Goal: Task Accomplishment & Management: Manage account settings

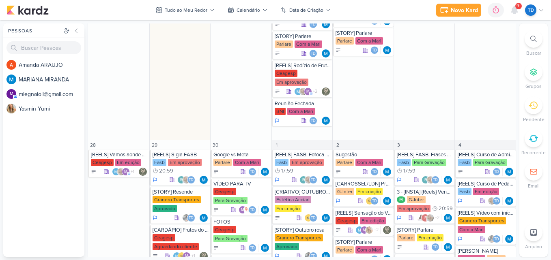
scroll to position [930, 0]
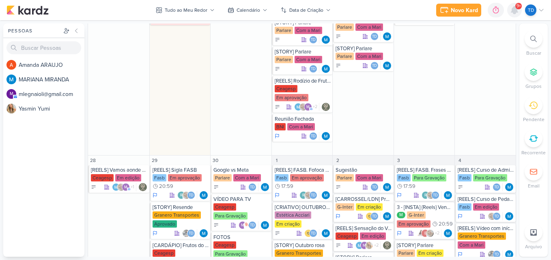
click at [510, 8] on icon at bounding box center [514, 10] width 10 height 10
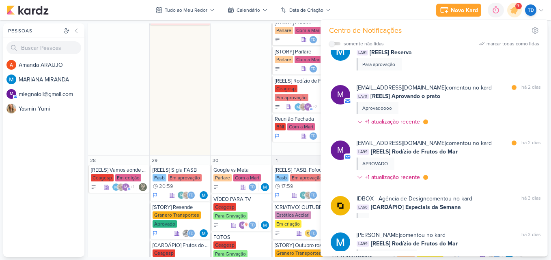
scroll to position [1172, 0]
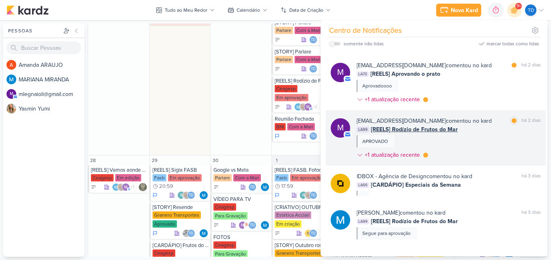
click at [474, 135] on div "[EMAIL_ADDRESS][DOMAIN_NAME] comentou no kard marcar como lida há 2 dias LA99 […" at bounding box center [448, 140] width 184 height 46
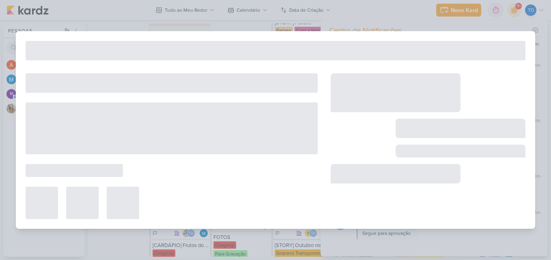
type input "[REELS] Rodízio de Frutos do Mar"
type input "24 de setembro de 2025 às 23:59"
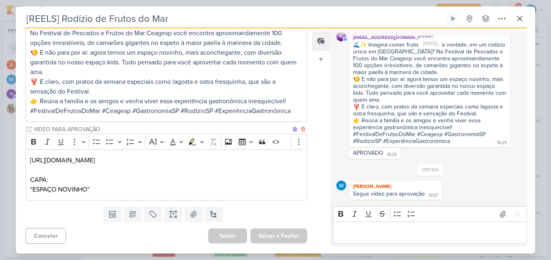
scroll to position [172, 0]
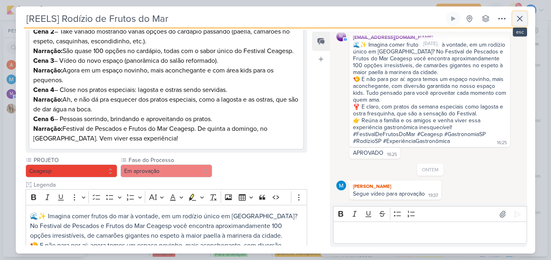
click at [513, 21] on button at bounding box center [519, 18] width 15 height 15
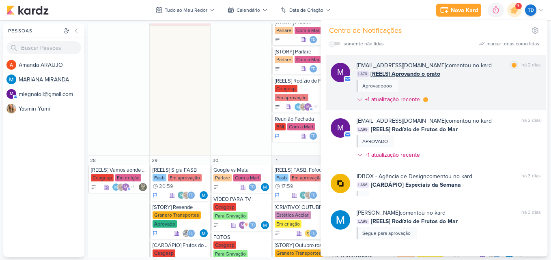
click at [464, 92] on div "[EMAIL_ADDRESS][DOMAIN_NAME] comentou no kard marcar como lida há 2 dias LA70 […" at bounding box center [448, 84] width 184 height 46
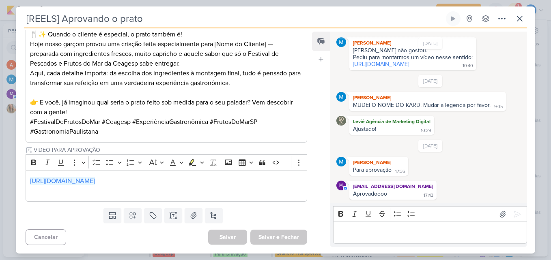
scroll to position [345, 0]
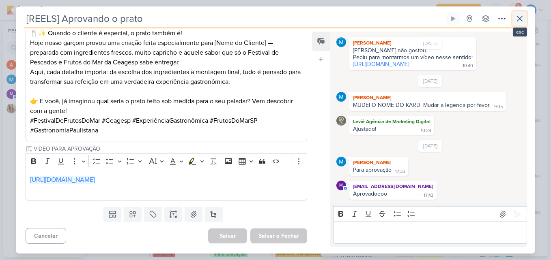
click at [519, 17] on icon at bounding box center [519, 18] width 5 height 5
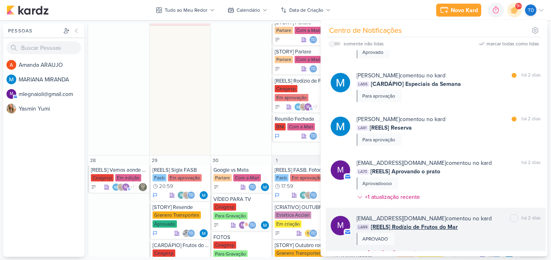
scroll to position [1050, 0]
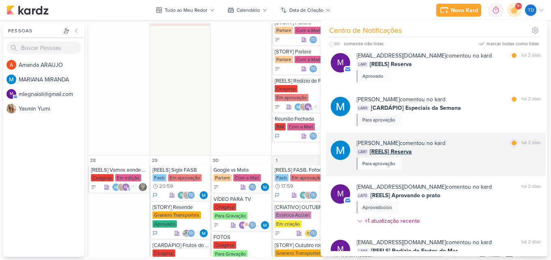
click at [473, 168] on div "[PERSON_NAME] comentou no kard marcar como lida há 2 dias LA91 [REELS] Reserva …" at bounding box center [448, 154] width 184 height 31
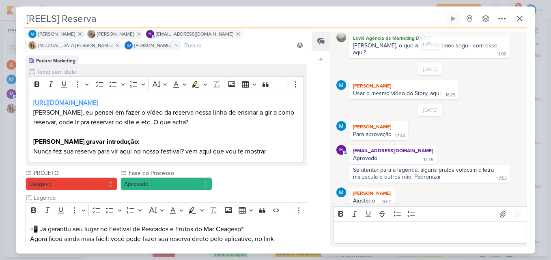
scroll to position [0, 0]
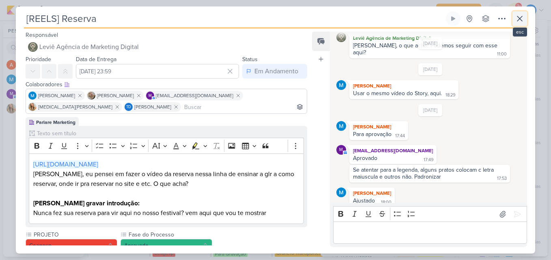
click at [522, 19] on icon at bounding box center [519, 19] width 10 height 10
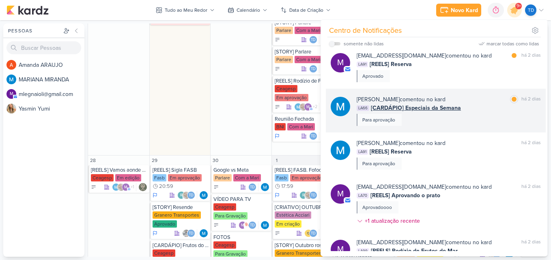
click at [475, 112] on div "[PERSON_NAME] comentou no kard marcar como lida há 2 dias LA66 [CARDÁPIO] Espec…" at bounding box center [448, 110] width 184 height 31
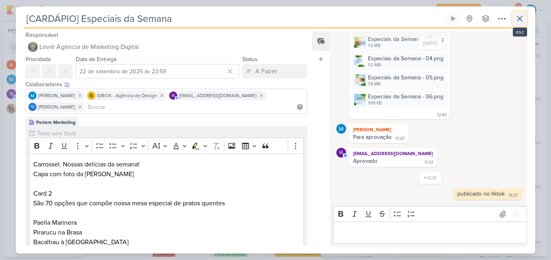
click at [523, 22] on icon at bounding box center [519, 19] width 10 height 10
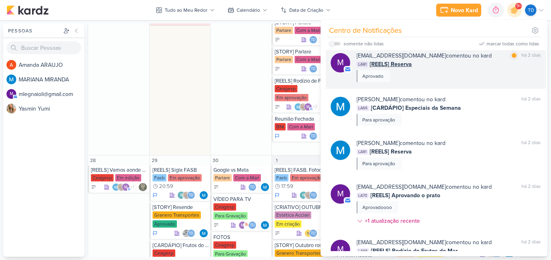
click at [481, 70] on div "[EMAIL_ADDRESS][DOMAIN_NAME] comentou no kard marcar como lida há 2 dias LA91 […" at bounding box center [448, 66] width 184 height 31
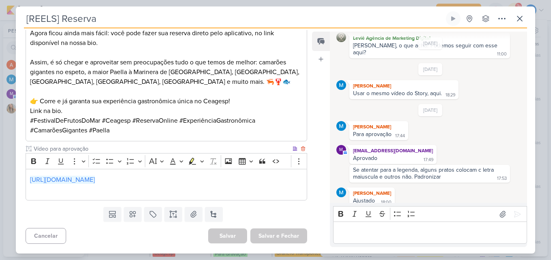
scroll to position [24, 0]
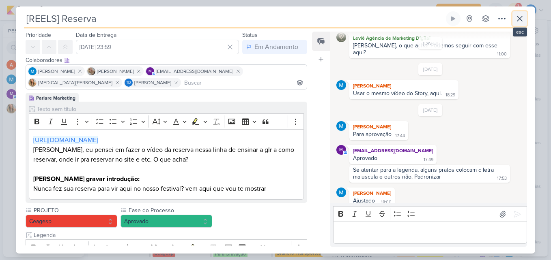
click at [525, 21] on button at bounding box center [519, 18] width 15 height 15
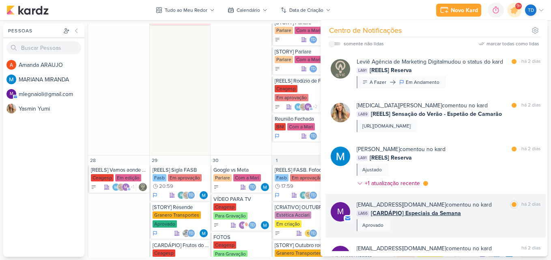
scroll to position [848, 0]
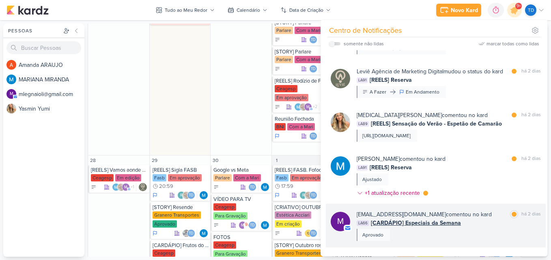
click at [476, 219] on div "[EMAIL_ADDRESS][DOMAIN_NAME] comentou no kard marcar como lida há 2 dias" at bounding box center [448, 214] width 184 height 9
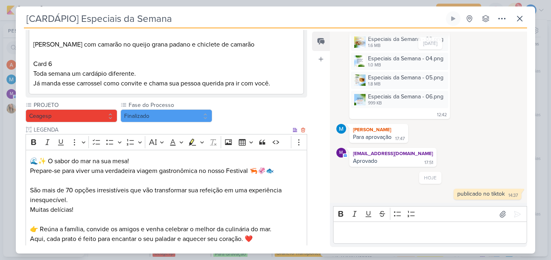
scroll to position [568, 0]
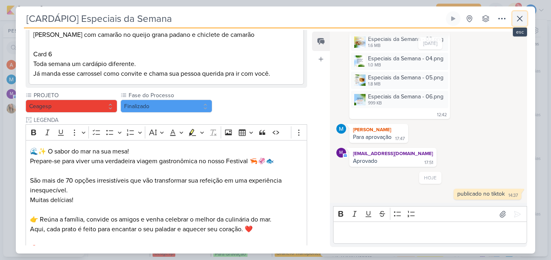
click at [526, 20] on button at bounding box center [519, 18] width 15 height 15
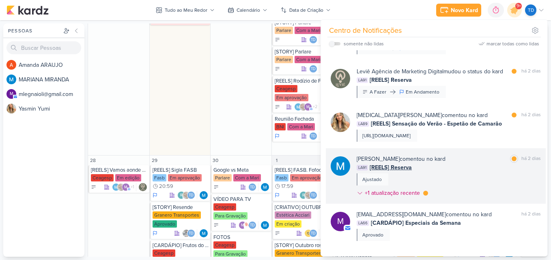
click at [484, 171] on div "LA91 [REELS] Reserva" at bounding box center [448, 167] width 184 height 9
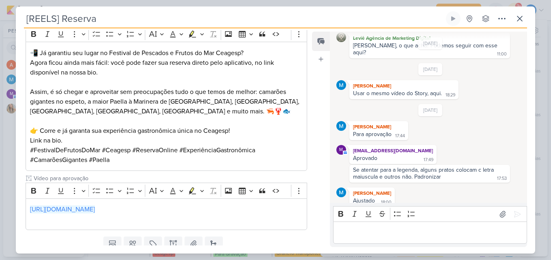
scroll to position [268, 0]
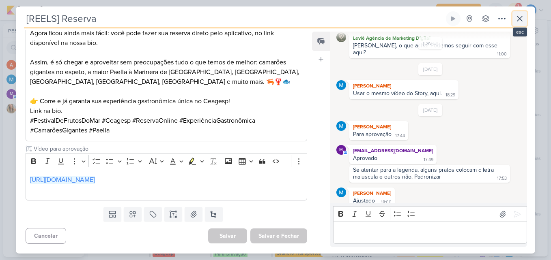
click at [517, 20] on icon at bounding box center [519, 18] width 5 height 5
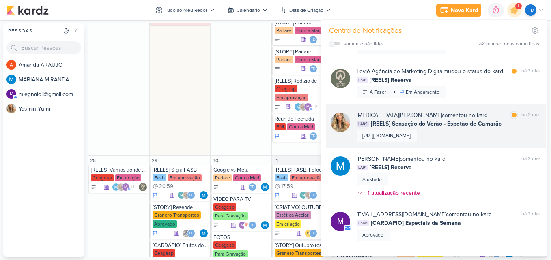
click at [481, 114] on div "[MEDICAL_DATA][PERSON_NAME] comentou no kard marcar como lida há 2 dias" at bounding box center [448, 115] width 184 height 9
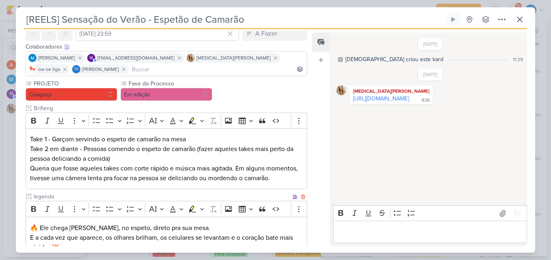
scroll to position [0, 0]
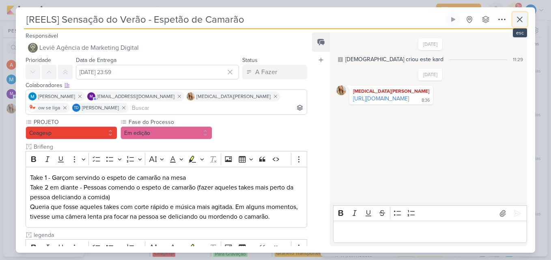
click at [513, 23] on button at bounding box center [519, 19] width 15 height 15
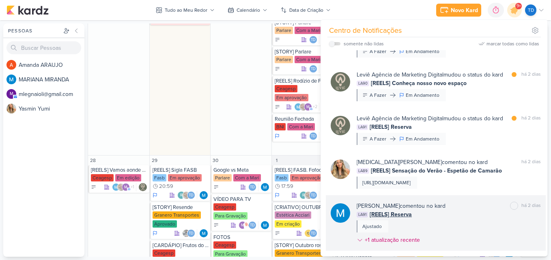
scroll to position [767, 0]
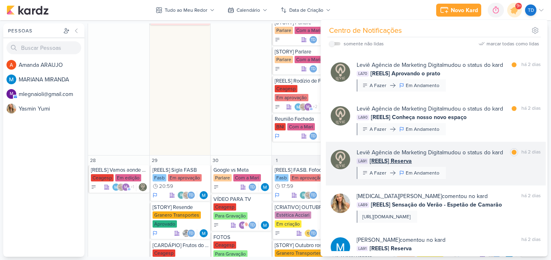
click at [474, 163] on div "LA91 [REELS] Reserva" at bounding box center [448, 161] width 184 height 9
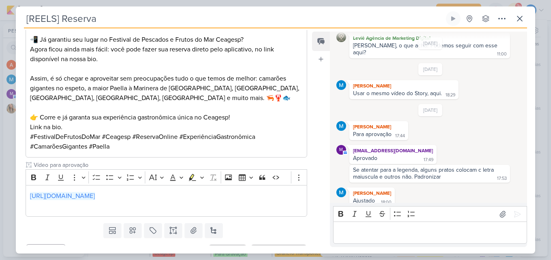
scroll to position [268, 0]
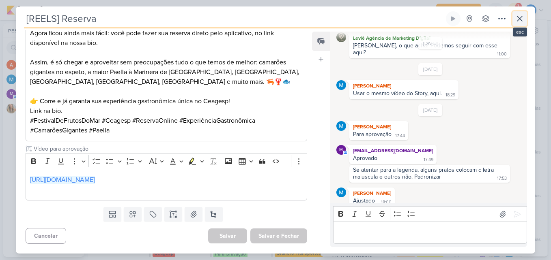
click at [526, 17] on button at bounding box center [519, 18] width 15 height 15
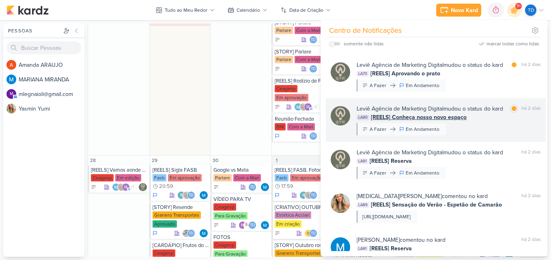
click at [491, 124] on div "Leviê Agência de Marketing Digital mudou o status do kard marcar como lida há 2…" at bounding box center [448, 120] width 184 height 31
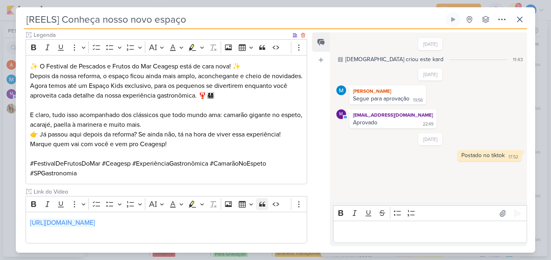
scroll to position [326, 0]
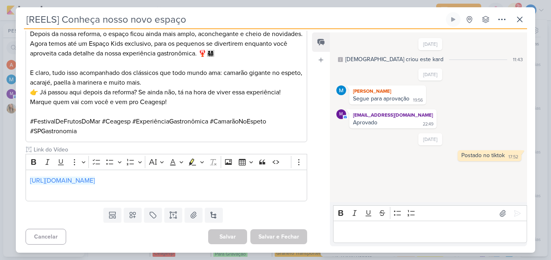
click at [527, 16] on div "[REELS] Conheça nosso novo espaço Criado por [DEMOGRAPHIC_DATA] nenhum grupo di…" at bounding box center [275, 132] width 519 height 241
click at [521, 17] on icon at bounding box center [519, 19] width 5 height 5
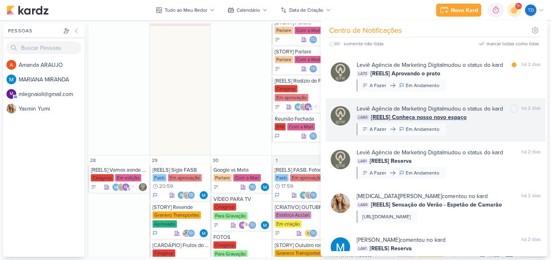
scroll to position [686, 0]
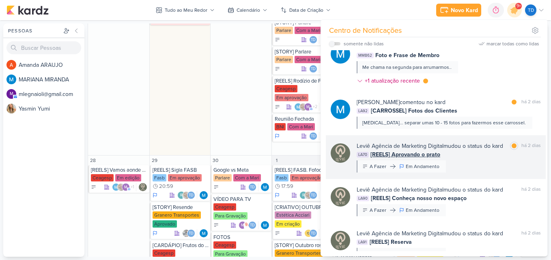
click at [472, 161] on div "Leviê Agência de Marketing Digital mudou o status do kard marcar como lida há 2…" at bounding box center [448, 157] width 184 height 31
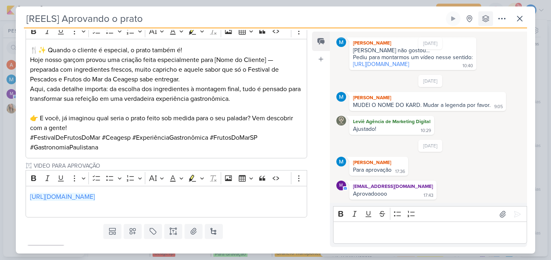
scroll to position [345, 0]
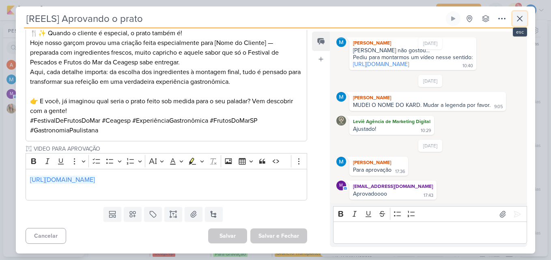
click at [517, 21] on icon at bounding box center [519, 18] width 5 height 5
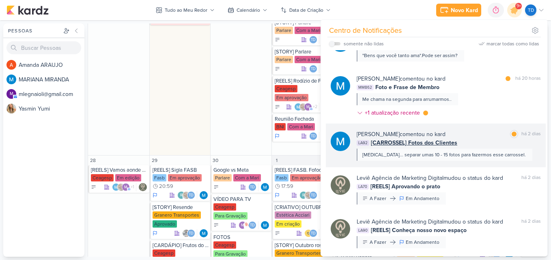
scroll to position [645, 0]
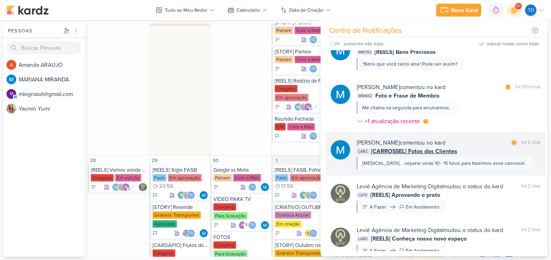
click at [470, 144] on div "[PERSON_NAME] comentou no kard marcar como lida há 2 dias" at bounding box center [448, 143] width 184 height 9
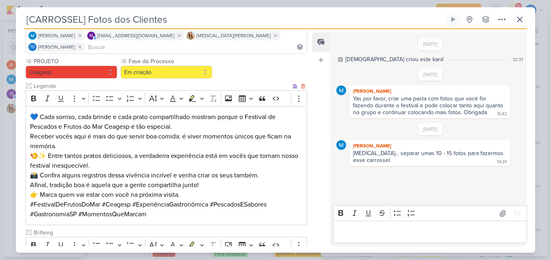
scroll to position [0, 0]
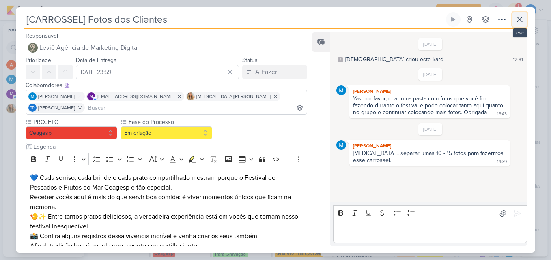
click at [516, 23] on icon at bounding box center [519, 20] width 10 height 10
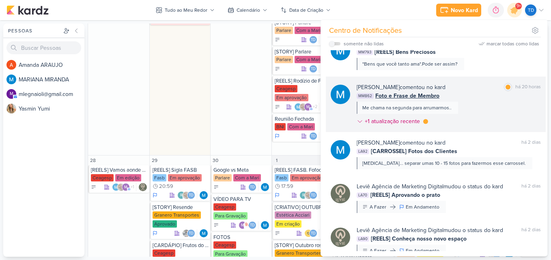
click at [473, 102] on div "[PERSON_NAME] comentou no kard marcar como lida há 20 horas MM862 Foto e Frase …" at bounding box center [448, 106] width 184 height 46
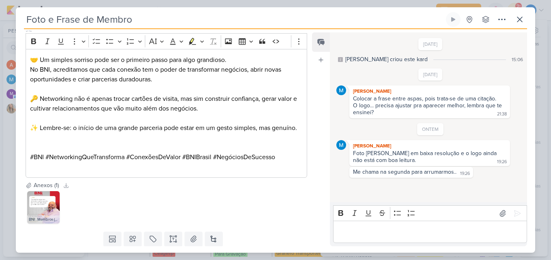
scroll to position [140, 0]
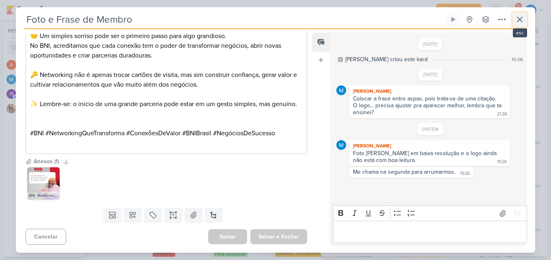
click at [520, 20] on icon at bounding box center [519, 19] width 5 height 5
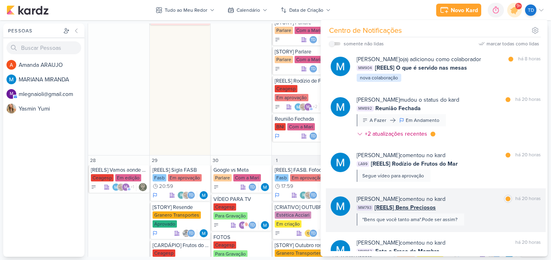
scroll to position [483, 0]
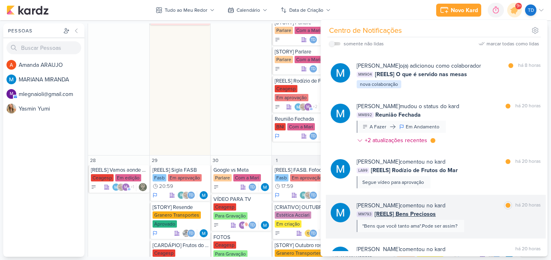
click at [480, 212] on div "MM793 [REELS] Bens Preciosos" at bounding box center [448, 214] width 184 height 9
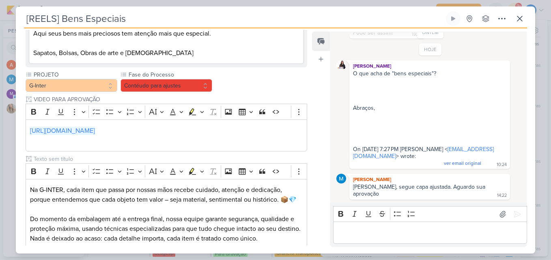
scroll to position [227, 0]
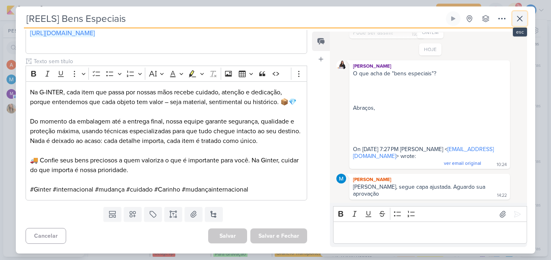
click at [521, 15] on icon at bounding box center [519, 19] width 10 height 10
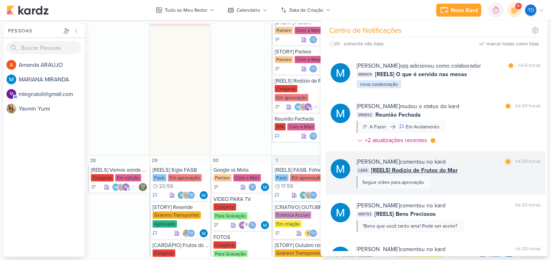
click at [500, 180] on div "[PERSON_NAME] comentou no kard marcar como lida há 20 horas LA99 [REELS] Rodízi…" at bounding box center [448, 173] width 184 height 31
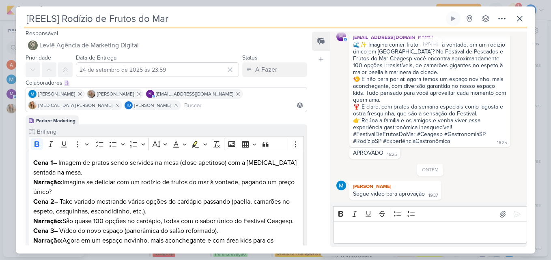
scroll to position [0, 0]
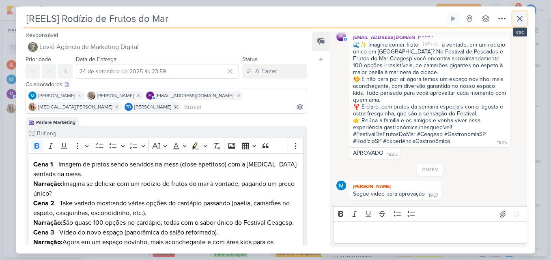
click at [524, 19] on icon at bounding box center [519, 19] width 10 height 10
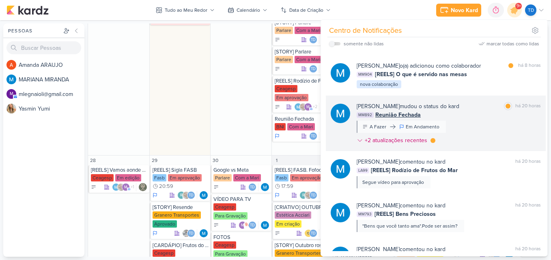
click at [464, 141] on div "[PERSON_NAME] mudou o status do kard marcar como lida há 20 horas MM892 Reunião…" at bounding box center [448, 125] width 184 height 46
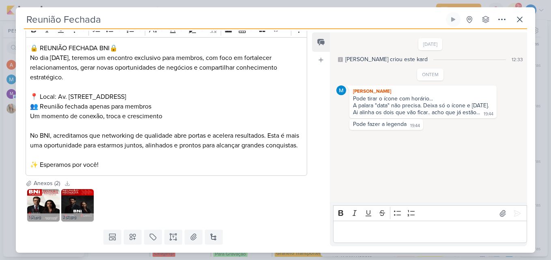
scroll to position [150, 0]
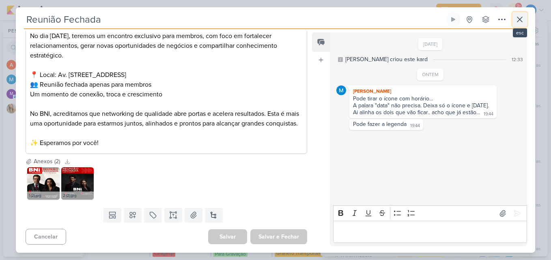
click at [523, 18] on icon at bounding box center [519, 20] width 10 height 10
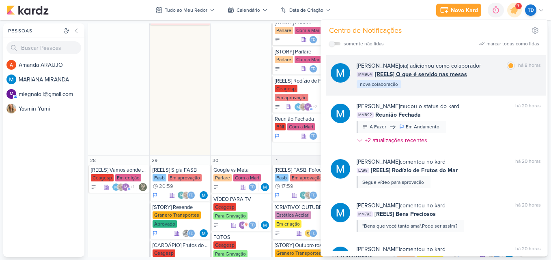
click at [484, 82] on div "[PERSON_NAME] o(a) adicionou como colaborador marcar como lida há 8 horas MM904…" at bounding box center [448, 76] width 184 height 28
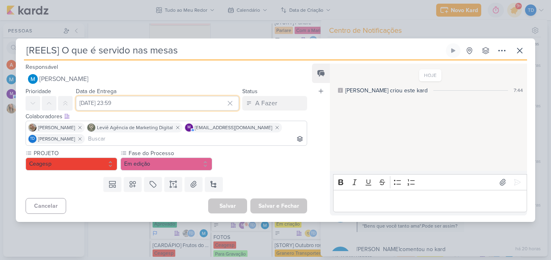
click at [156, 101] on input "[DATE] 23:59" at bounding box center [157, 103] width 163 height 15
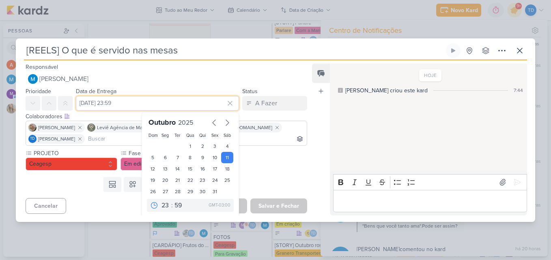
drag, startPoint x: 156, startPoint y: 101, endPoint x: 163, endPoint y: 101, distance: 6.9
click at [163, 101] on input "[DATE] 23:59" at bounding box center [157, 103] width 163 height 15
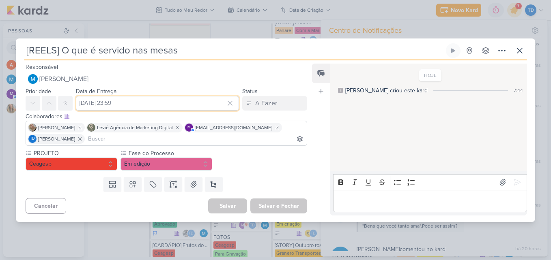
click at [159, 102] on input "[DATE] 23:59" at bounding box center [157, 103] width 163 height 15
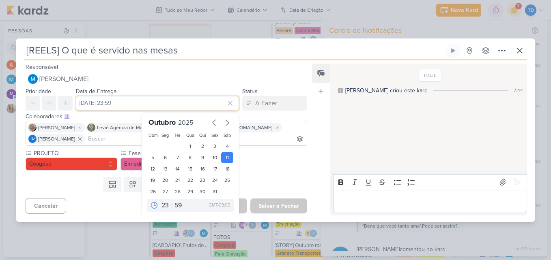
click at [159, 102] on input "[DATE] 23:59" at bounding box center [157, 103] width 163 height 15
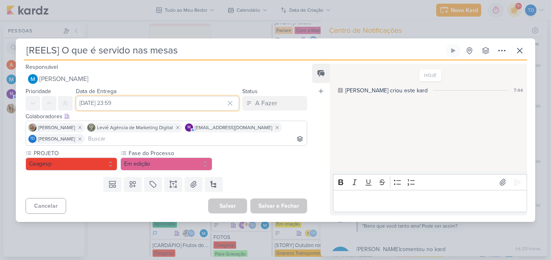
click at [159, 102] on input "[DATE] 23:59" at bounding box center [157, 103] width 163 height 15
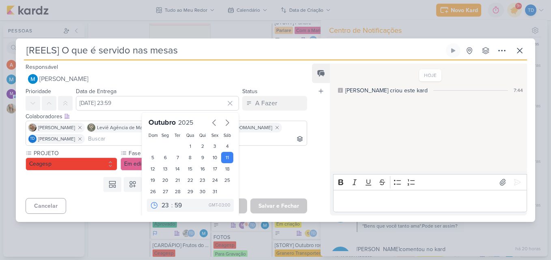
click at [250, 173] on div "PROJETO [GEOGRAPHIC_DATA] Fase do Processo" at bounding box center [163, 161] width 294 height 25
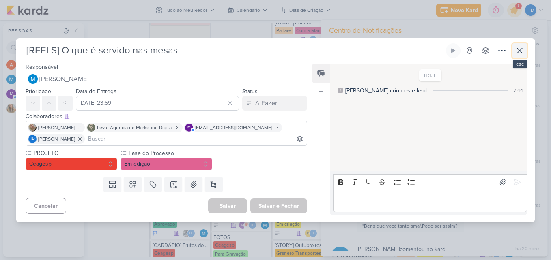
click at [523, 49] on icon at bounding box center [519, 51] width 10 height 10
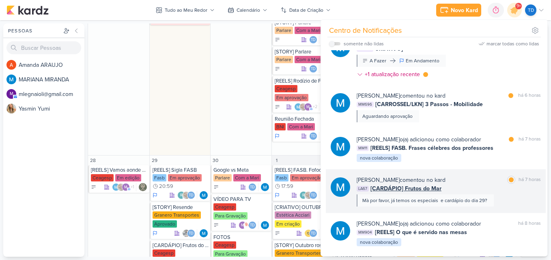
scroll to position [321, 0]
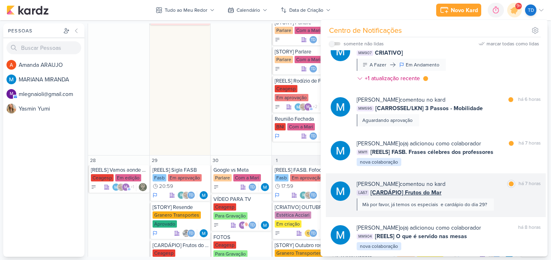
click at [493, 197] on div "[PERSON_NAME] comentou no kard marcar como lida há 7 horas LA67 [CARDÁPIO] Frut…" at bounding box center [448, 195] width 184 height 31
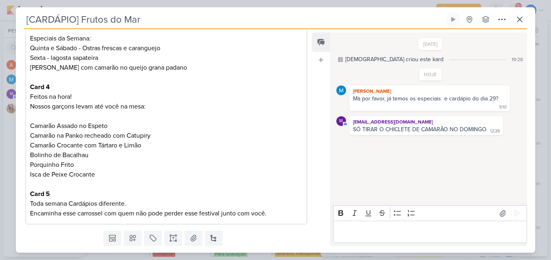
scroll to position [347, 0]
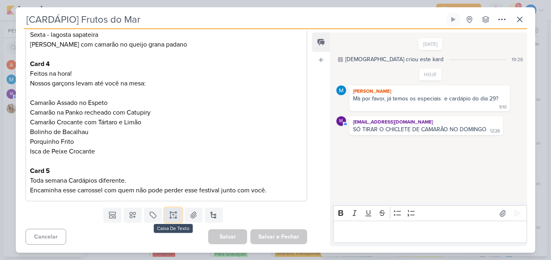
click at [175, 211] on icon at bounding box center [173, 215] width 8 height 8
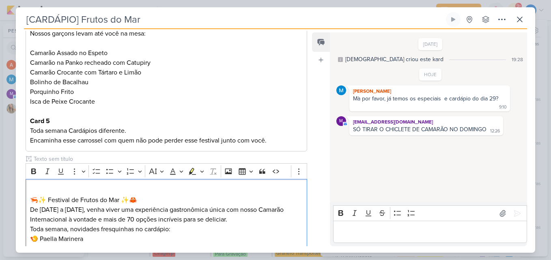
scroll to position [462, 0]
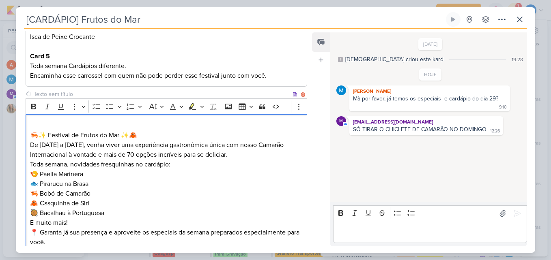
click at [152, 135] on p "🦐✨ Festival de Frutos do Mar ✨🦀 De [DATE] a [DATE], venha viver uma experiência…" at bounding box center [166, 140] width 272 height 39
click at [33, 123] on p "🦐✨ Festival de Frutos do Mar ✨🦀 De [DATE] a [DATE], venha viver uma experiência…" at bounding box center [166, 140] width 272 height 39
click at [31, 137] on p "⁠⁠⁠⁠⁠⁠⁠ 🦐✨ Festival de Frutos do Mar ✨🦀 De [DATE] a [DATE], venha viver uma exp…" at bounding box center [166, 140] width 272 height 39
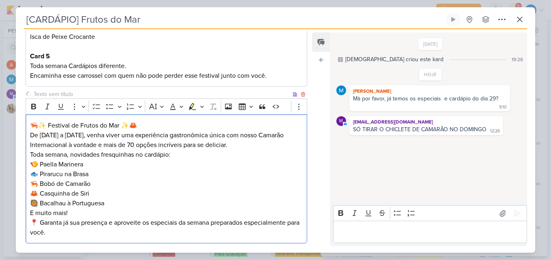
click at [153, 120] on div "🦐✨ Festival de Frutos do Mar ✨🦀 De [DATE] a [DATE], venha viver uma experiência…" at bounding box center [166, 178] width 281 height 129
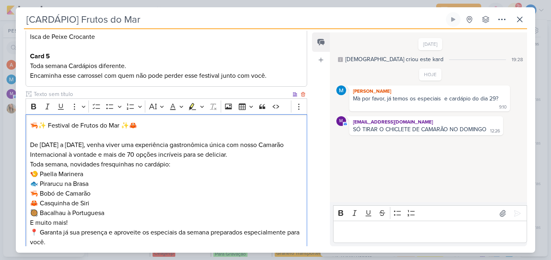
click at [182, 163] on p "Toda semana, novidades fresquinhas no cardápio: 🍤 Paella Marinera 🐟 Pirarucu na…" at bounding box center [166, 194] width 272 height 68
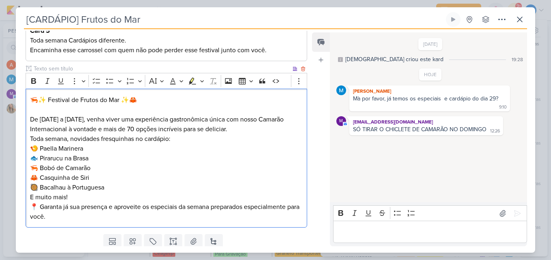
scroll to position [514, 0]
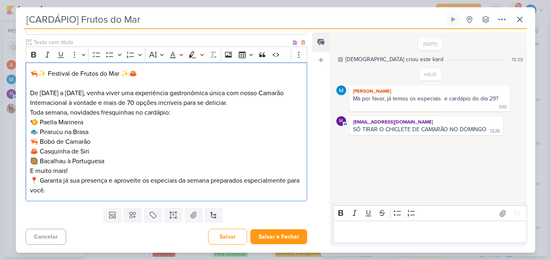
click at [86, 171] on p "Toda semana, novidades fresquinhas no cardápio: 🍤 Paella Marinera 🐟 Pirarucu na…" at bounding box center [166, 142] width 272 height 68
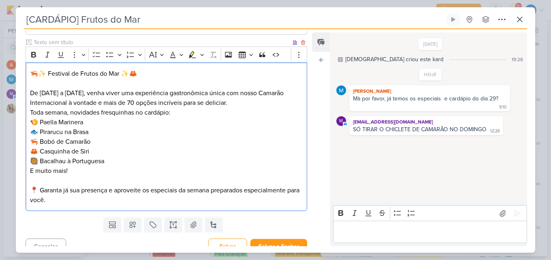
click at [127, 209] on div "🦐✨ Festival de Frutos do Mar ✨🦀 De [DATE] a [DATE], venha viver uma experiência…" at bounding box center [166, 136] width 281 height 149
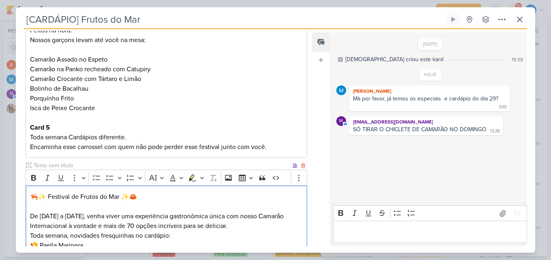
scroll to position [553, 0]
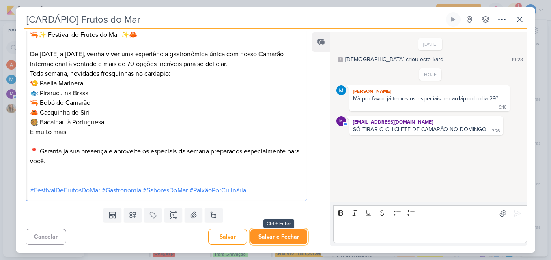
click at [289, 234] on button "Salvar e Fechar" at bounding box center [278, 236] width 57 height 15
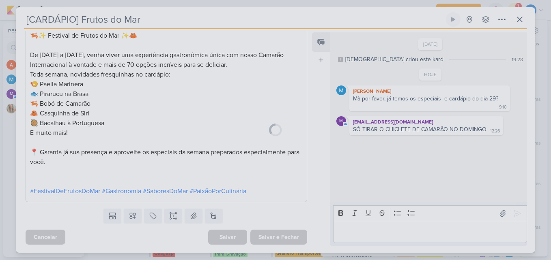
scroll to position [552, 0]
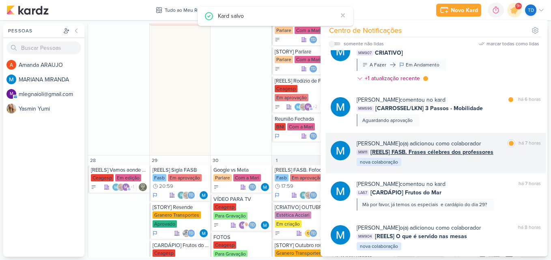
click at [491, 166] on div "[PERSON_NAME] o(a) adicionou como colaborador marcar como lida há 7 horas MM11 …" at bounding box center [448, 153] width 184 height 28
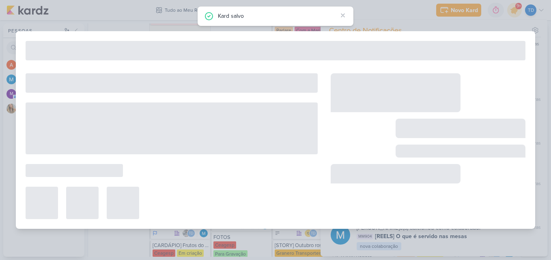
type input "[REELS] FASB. Frases célebres dos professores"
type input "[DATE] 17:59"
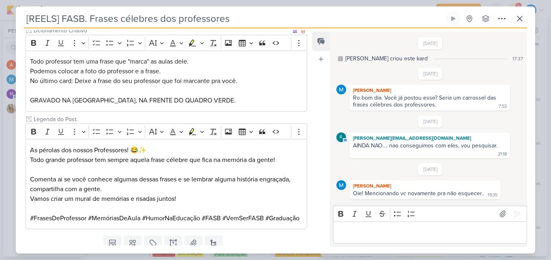
scroll to position [0, 0]
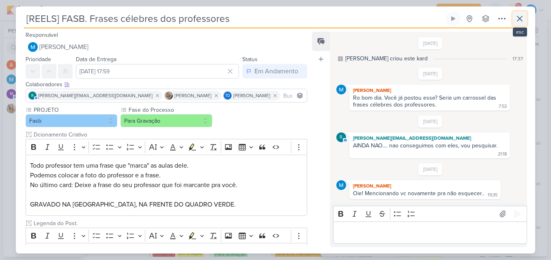
click at [523, 20] on icon at bounding box center [519, 19] width 10 height 10
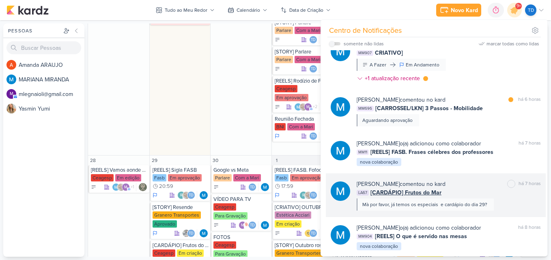
scroll to position [240, 0]
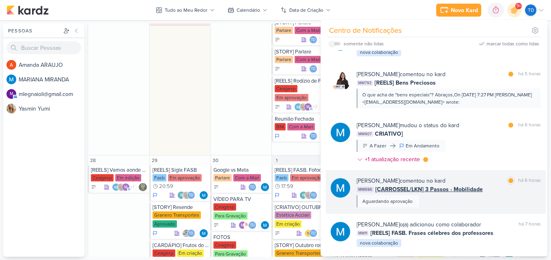
click at [499, 189] on div "MM696 [CARROSSEL/LKN] 3 Passos - Mobilidade" at bounding box center [448, 189] width 184 height 9
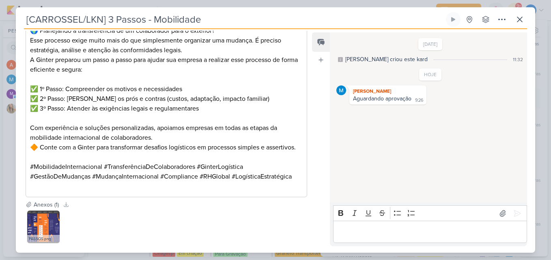
scroll to position [429, 0]
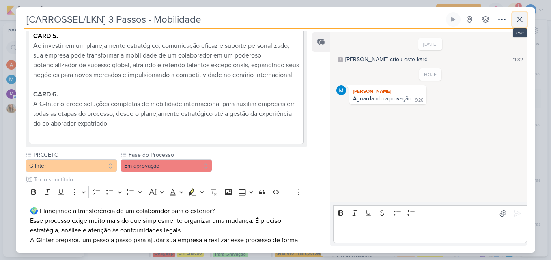
click at [519, 19] on icon at bounding box center [519, 19] width 5 height 5
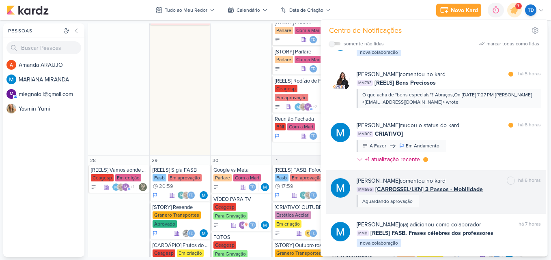
click at [420, 184] on div "[PERSON_NAME] comentou no kard" at bounding box center [400, 181] width 89 height 9
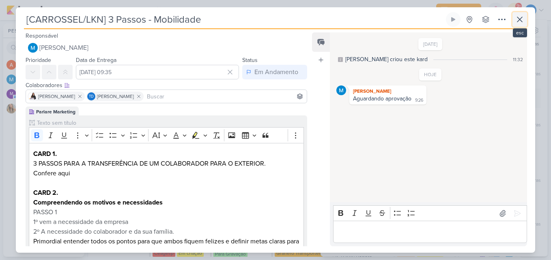
click at [515, 17] on icon at bounding box center [519, 20] width 10 height 10
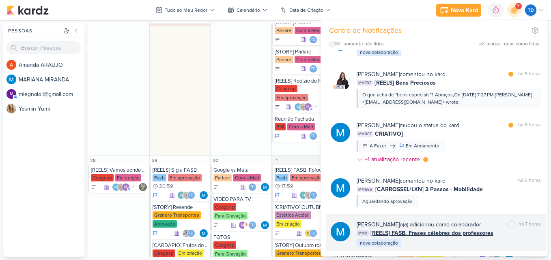
click at [491, 229] on span "[REELS] FASB. Frases célebres dos professores" at bounding box center [431, 233] width 123 height 9
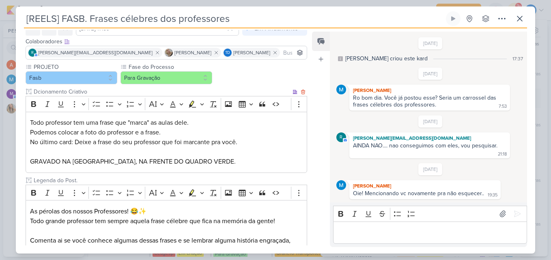
scroll to position [21, 0]
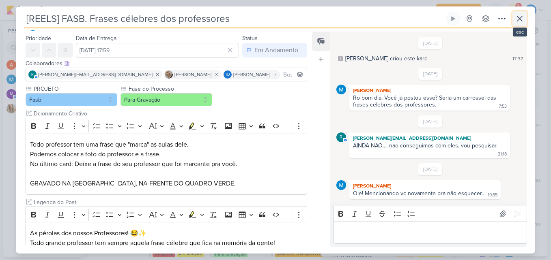
click at [520, 21] on icon at bounding box center [519, 19] width 10 height 10
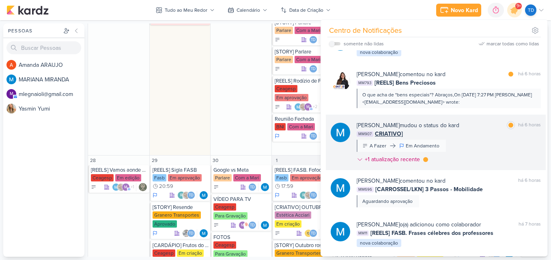
click at [468, 159] on div "[PERSON_NAME] mudou o status do kard marcar como lida há 6 horas MM907 CRIATIVO…" at bounding box center [448, 144] width 184 height 46
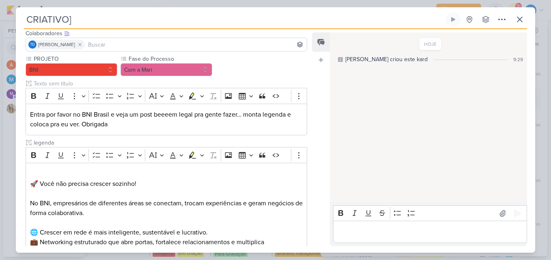
scroll to position [200, 0]
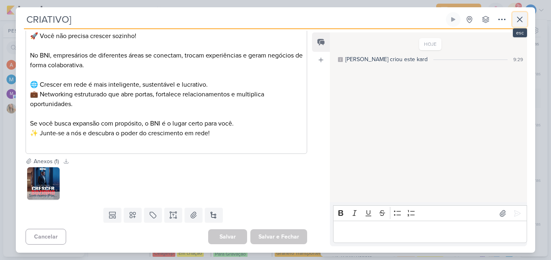
click at [523, 26] on button at bounding box center [519, 19] width 15 height 15
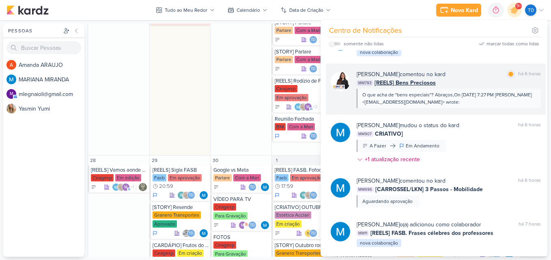
click at [462, 82] on div "MM793 [REELS] Bens Preciosos" at bounding box center [448, 83] width 184 height 9
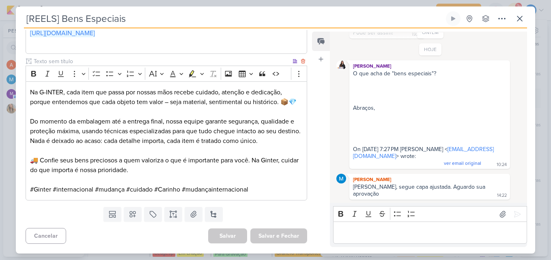
scroll to position [0, 0]
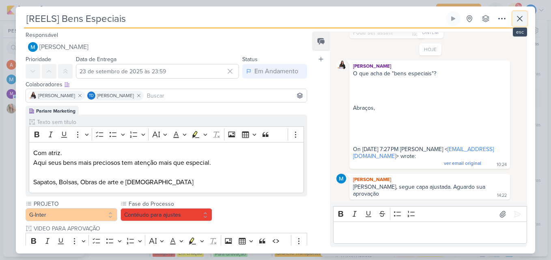
click at [521, 17] on icon at bounding box center [519, 19] width 10 height 10
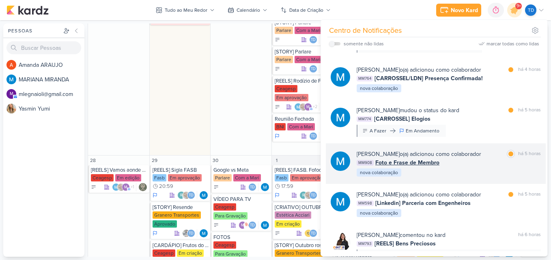
scroll to position [77, 0]
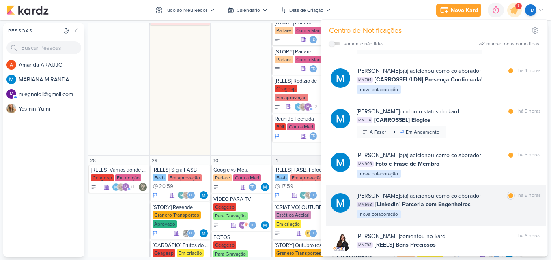
click at [483, 210] on div "[PERSON_NAME] o(a) adicionou como colaborador marcar como lida há 5 horas MM598…" at bounding box center [448, 206] width 184 height 28
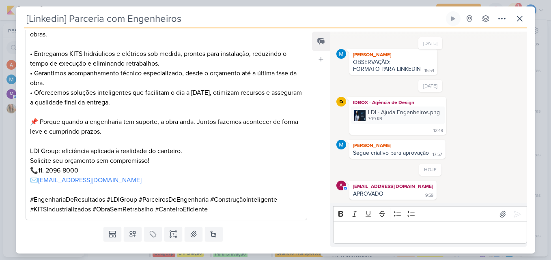
scroll to position [393, 0]
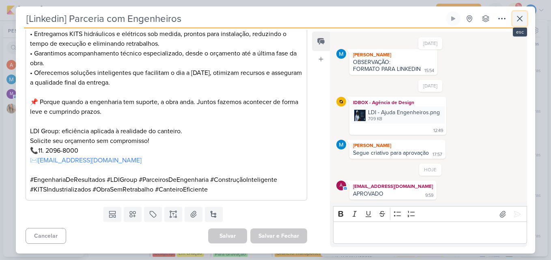
click at [517, 14] on icon at bounding box center [519, 19] width 10 height 10
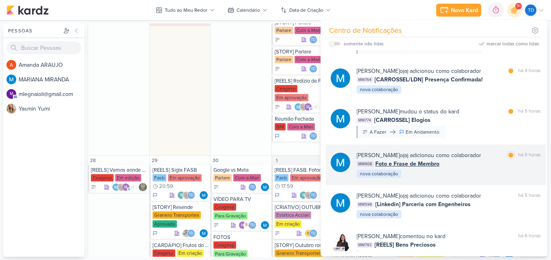
click at [464, 159] on div "[PERSON_NAME] o(a) adicionou como colaborador" at bounding box center [418, 155] width 124 height 9
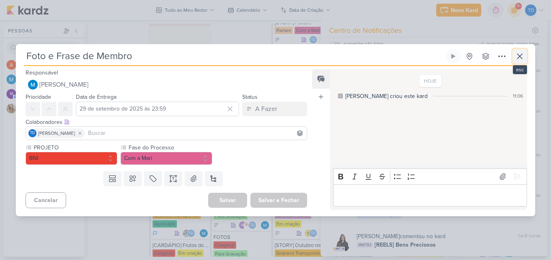
click at [523, 54] on icon at bounding box center [519, 56] width 10 height 10
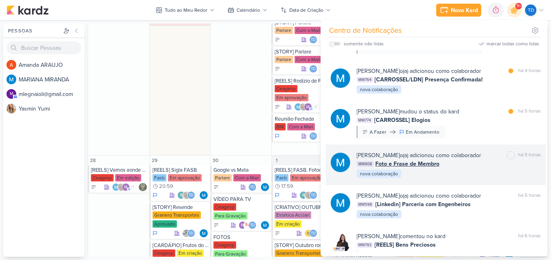
scroll to position [0, 0]
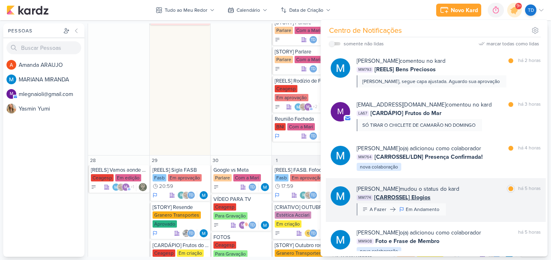
click at [481, 192] on div "[PERSON_NAME] mudou o status do kard marcar como lida há 5 horas" at bounding box center [448, 189] width 184 height 9
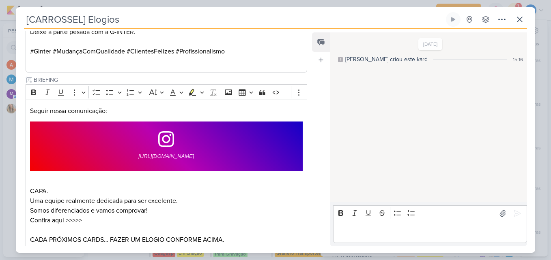
scroll to position [789, 0]
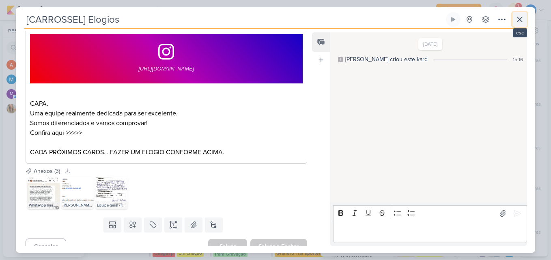
click at [515, 25] on button at bounding box center [519, 19] width 15 height 15
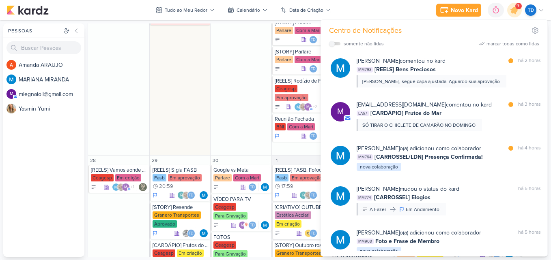
click at [473, 176] on div "[PERSON_NAME] o(a) adicionou como colaborador marcar como lida há 4 horas MM764…" at bounding box center [436, 158] width 220 height 41
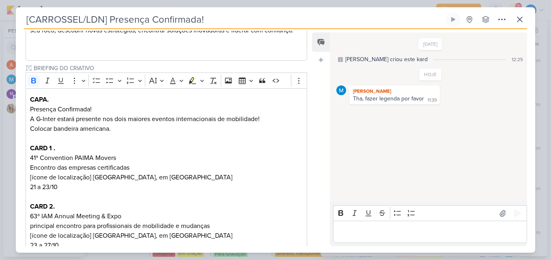
scroll to position [284, 0]
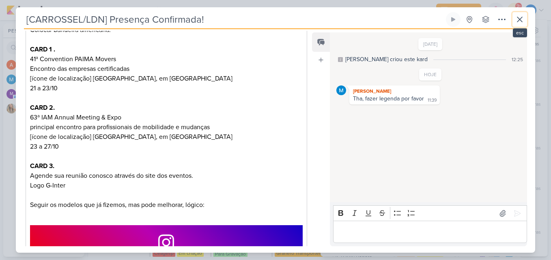
click at [517, 21] on icon at bounding box center [519, 19] width 5 height 5
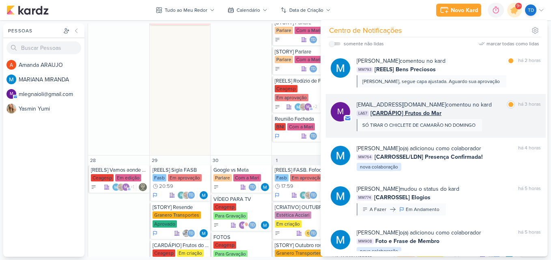
click at [472, 110] on div "LA67 [CARDÁPIO] Frutos do Mar" at bounding box center [448, 113] width 184 height 9
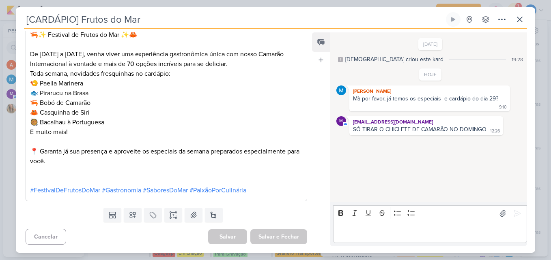
scroll to position [512, 0]
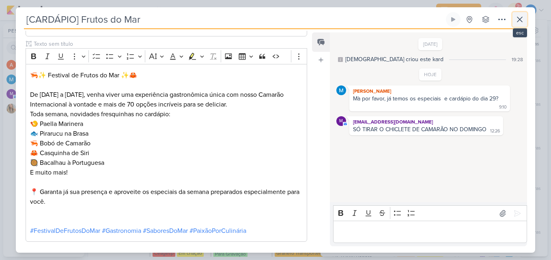
click at [519, 17] on icon at bounding box center [519, 20] width 10 height 10
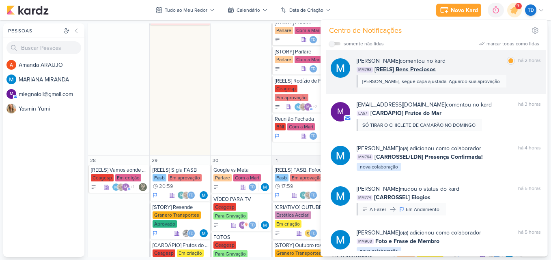
click at [493, 77] on div "[PERSON_NAME] comentou no kard marcar como lida há 2 horas MM793 [REELS] Bens P…" at bounding box center [448, 72] width 184 height 31
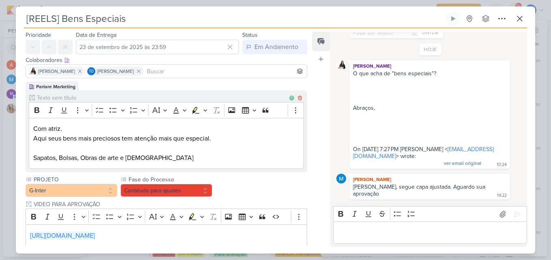
scroll to position [0, 0]
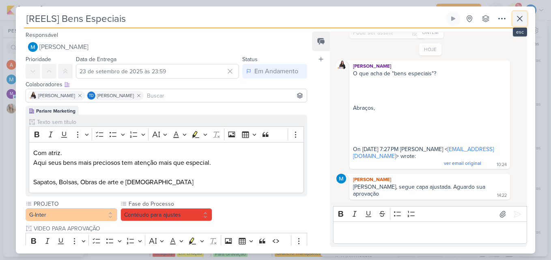
click at [522, 20] on icon at bounding box center [519, 19] width 10 height 10
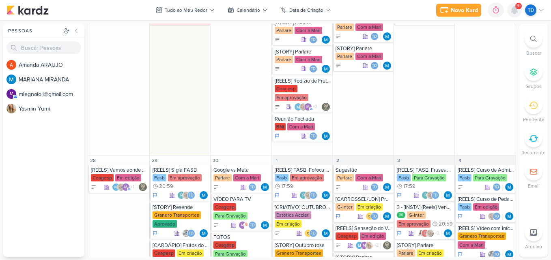
click at [517, 11] on icon at bounding box center [514, 9] width 6 height 7
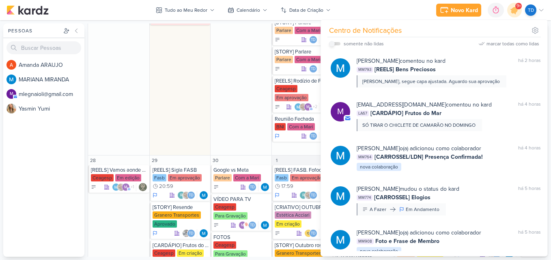
click at [330, 44] on input "checkbox" at bounding box center [332, 44] width 6 height 6
checkbox input "true"
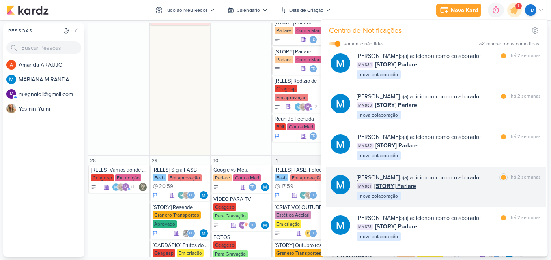
scroll to position [743, 0]
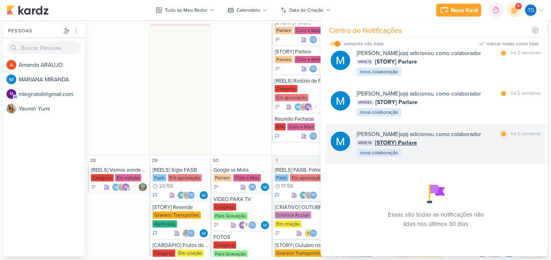
click at [481, 154] on div "[PERSON_NAME] o(a) adicionou como colaborador marcar como lida há 2 semanas MM8…" at bounding box center [448, 144] width 184 height 28
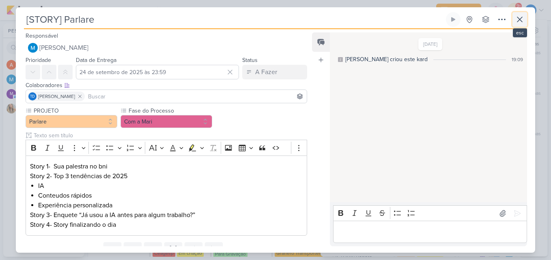
click at [521, 22] on icon at bounding box center [519, 19] width 5 height 5
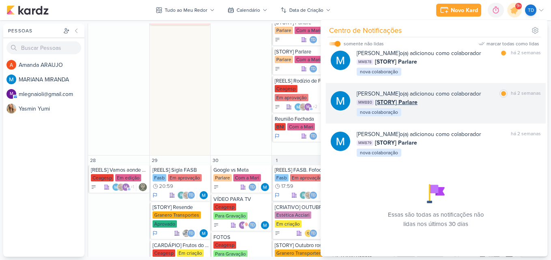
click at [479, 106] on div "MM880 [STORY] Parlare" at bounding box center [448, 102] width 184 height 9
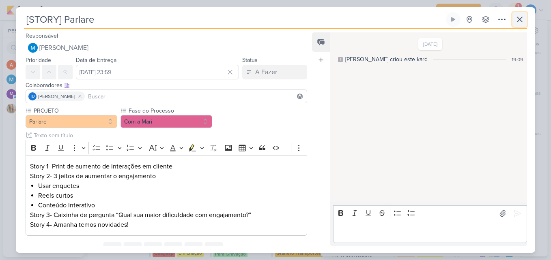
click at [519, 24] on button at bounding box center [519, 19] width 15 height 15
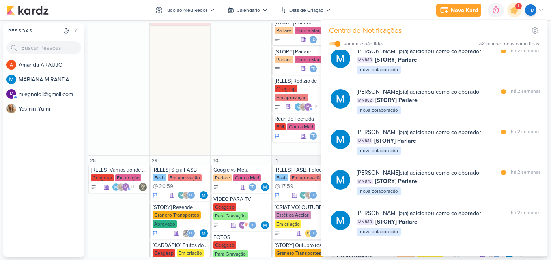
scroll to position [621, 0]
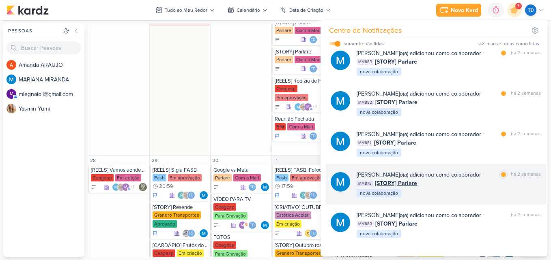
click at [472, 194] on div "[PERSON_NAME] o(a) adicionou como colaborador marcar como lida há 2 semanas MM8…" at bounding box center [448, 185] width 184 height 28
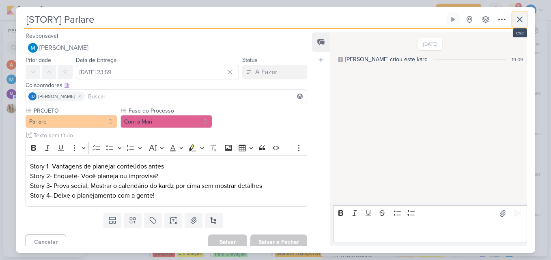
click at [519, 15] on icon at bounding box center [519, 20] width 10 height 10
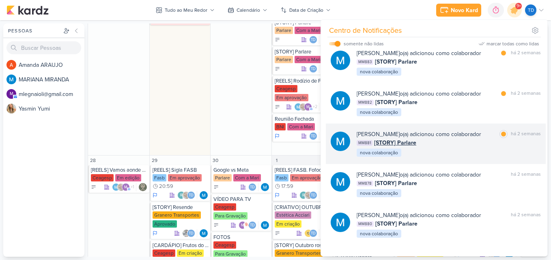
click at [480, 155] on div "[PERSON_NAME] o(a) adicionou como colaborador marcar como lida há 2 semanas MM8…" at bounding box center [448, 144] width 184 height 28
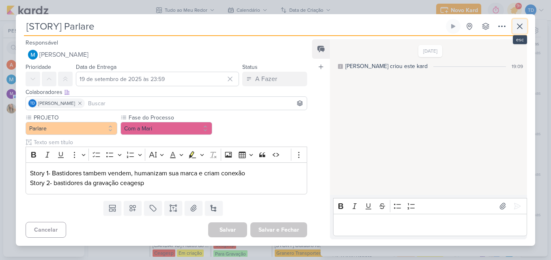
click at [525, 26] on button at bounding box center [519, 26] width 15 height 15
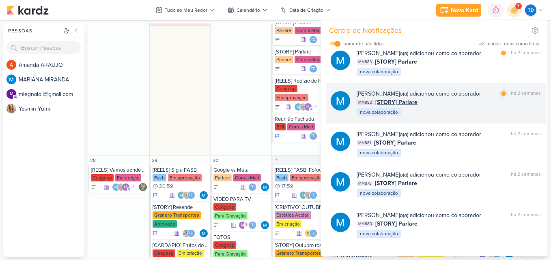
click at [463, 101] on div "MM882 [STORY] Parlare" at bounding box center [448, 102] width 184 height 9
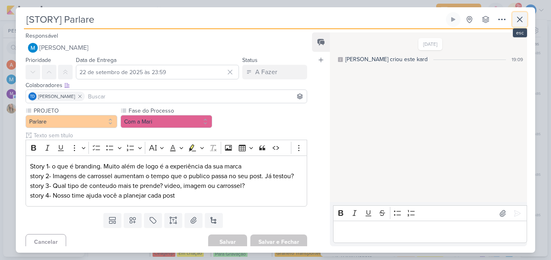
click at [523, 18] on icon at bounding box center [519, 20] width 10 height 10
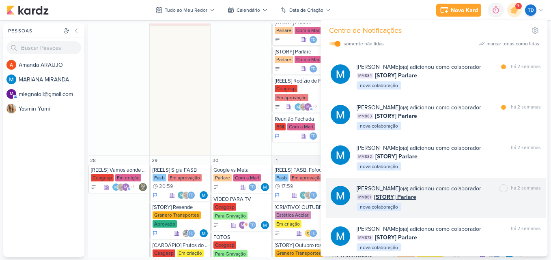
scroll to position [459, 0]
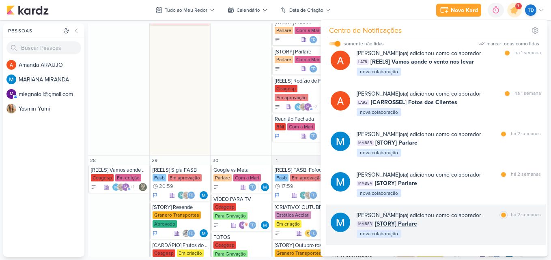
click at [466, 217] on div "[PERSON_NAME] o(a) adicionou como colaborador" at bounding box center [418, 215] width 124 height 9
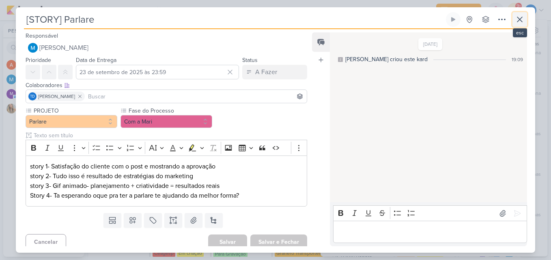
click at [516, 19] on icon at bounding box center [519, 20] width 10 height 10
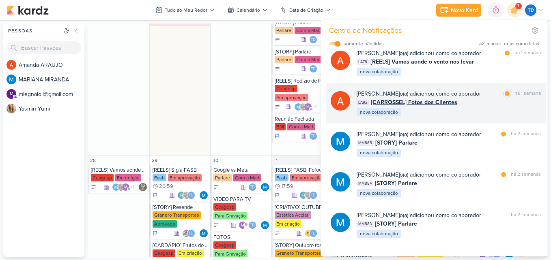
click at [467, 118] on div "[PERSON_NAME] o(a) adicionou como colaborador marcar como lida há 1 semana LA92…" at bounding box center [436, 103] width 220 height 41
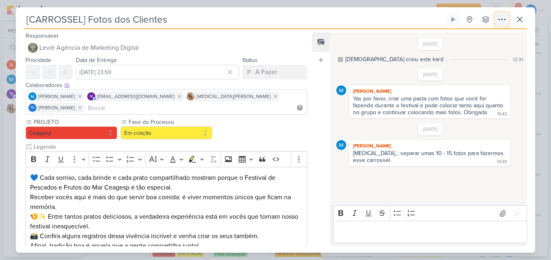
click at [506, 15] on icon at bounding box center [502, 20] width 10 height 10
click at [520, 17] on icon at bounding box center [519, 20] width 10 height 10
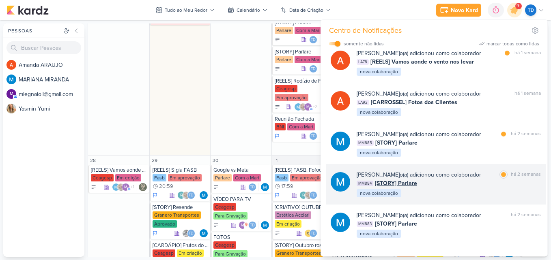
click at [477, 176] on div "[PERSON_NAME] o(a) adicionou como colaborador" at bounding box center [418, 175] width 124 height 9
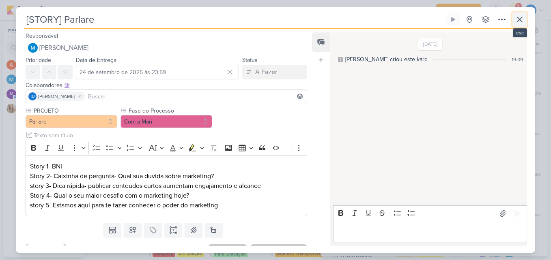
click at [523, 21] on icon at bounding box center [519, 20] width 10 height 10
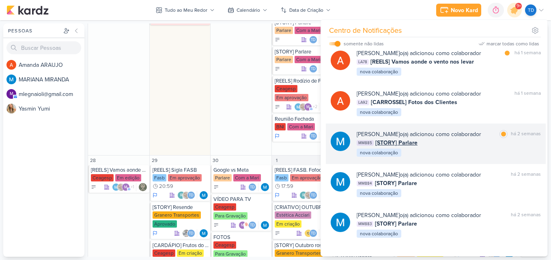
click at [472, 136] on div "[PERSON_NAME] o(a) adicionou como colaborador" at bounding box center [418, 134] width 124 height 9
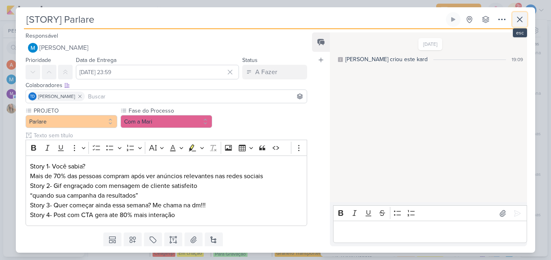
click at [515, 16] on icon at bounding box center [519, 20] width 10 height 10
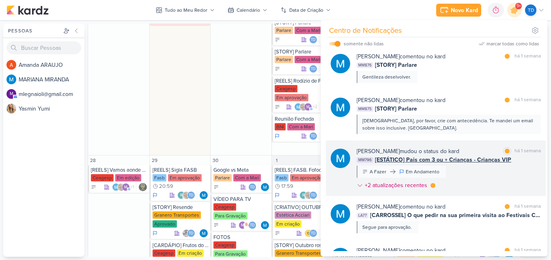
scroll to position [0, 0]
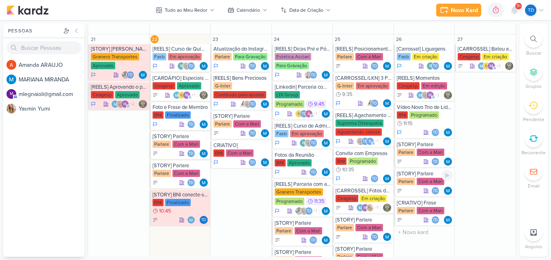
scroll to position [728, 0]
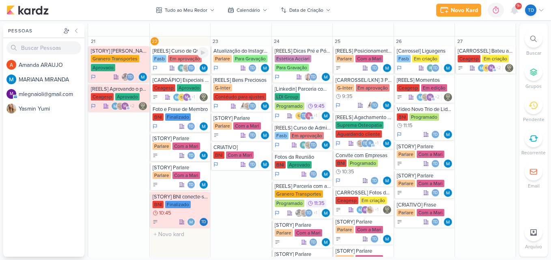
click at [176, 62] on div "Fasb Em aprovação" at bounding box center [180, 59] width 56 height 8
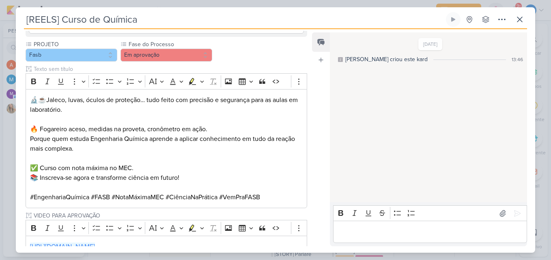
scroll to position [666, 0]
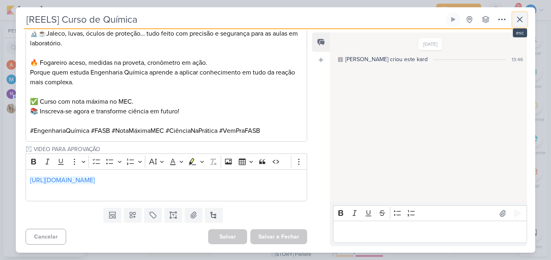
click at [516, 18] on icon at bounding box center [519, 20] width 10 height 10
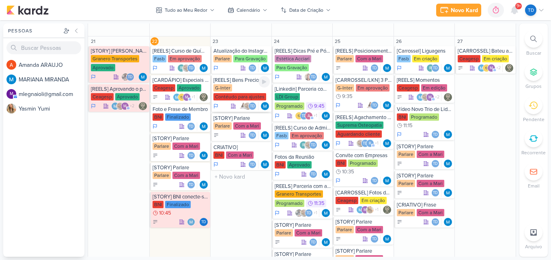
click at [236, 91] on div "G-Inter Contéudo para ajustes" at bounding box center [241, 92] width 56 height 17
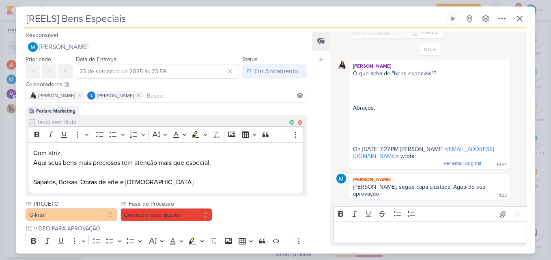
scroll to position [227, 0]
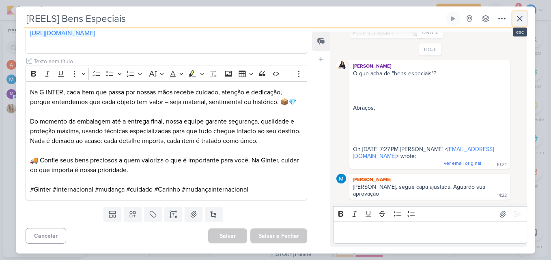
click at [516, 15] on icon at bounding box center [519, 19] width 10 height 10
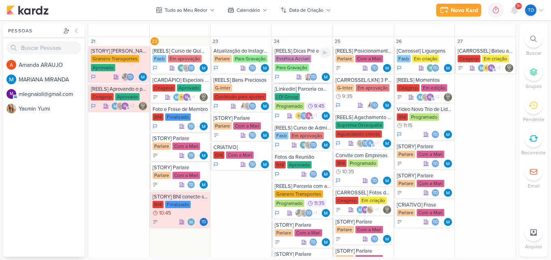
click at [297, 56] on div "Estética Acciari" at bounding box center [292, 58] width 36 height 7
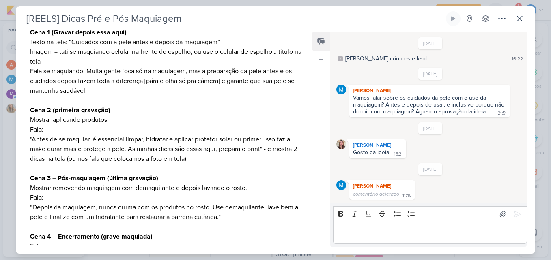
scroll to position [0, 0]
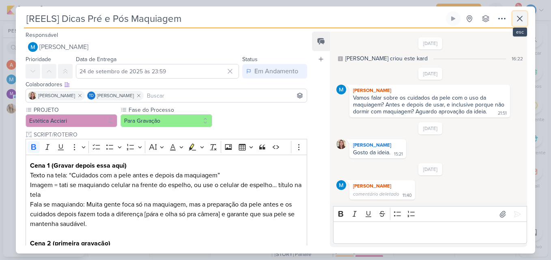
click at [519, 20] on icon at bounding box center [519, 19] width 10 height 10
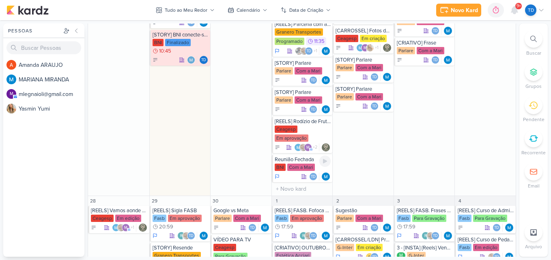
scroll to position [1052, 0]
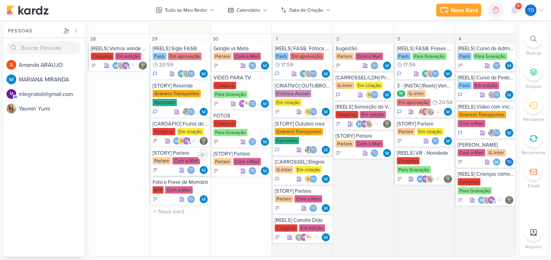
click at [185, 160] on div "Com a Mari" at bounding box center [186, 160] width 28 height 7
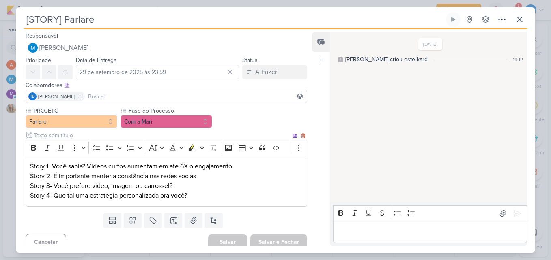
scroll to position [5, 0]
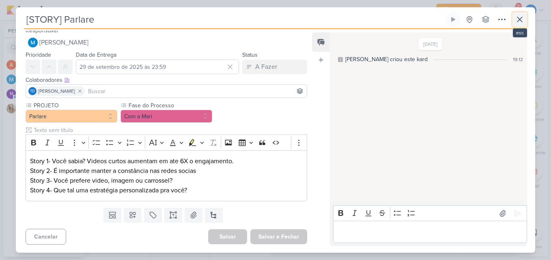
click at [523, 18] on icon at bounding box center [519, 20] width 10 height 10
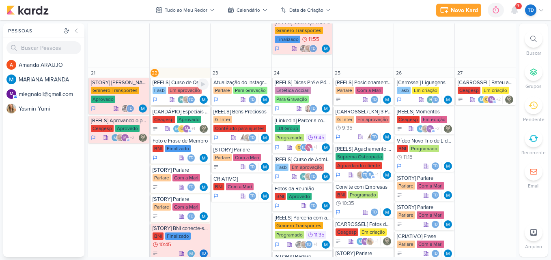
scroll to position [728, 0]
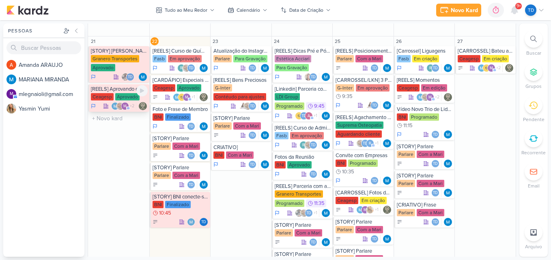
click at [121, 96] on div "Aprovado" at bounding box center [127, 96] width 24 height 7
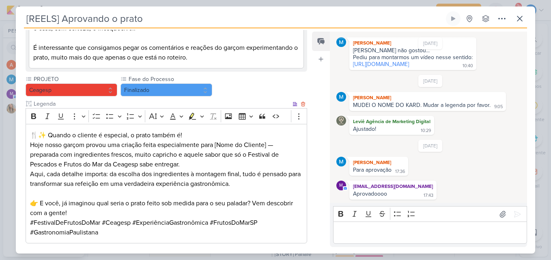
scroll to position [345, 0]
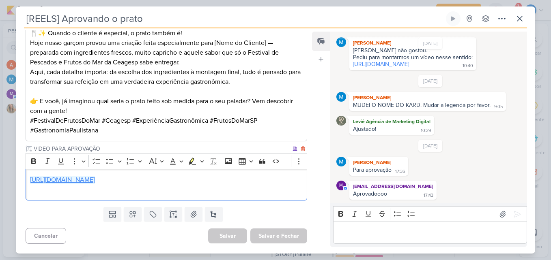
click at [95, 181] on link "[URL][DOMAIN_NAME]" at bounding box center [62, 180] width 65 height 8
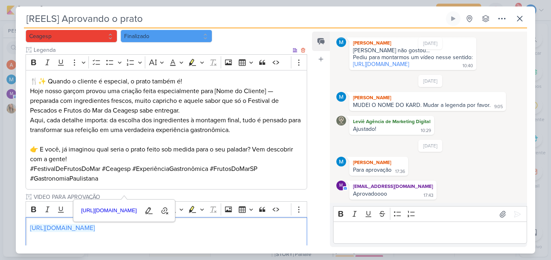
scroll to position [264, 0]
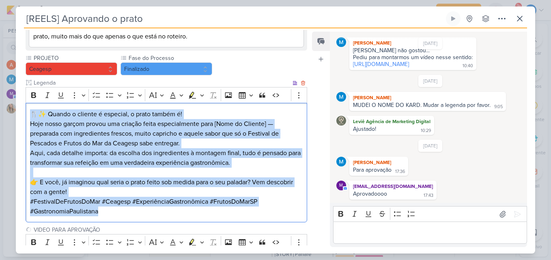
drag, startPoint x: 31, startPoint y: 109, endPoint x: 243, endPoint y: 218, distance: 237.7
click at [243, 218] on div "🍴✨ Quando o cliente é especial, o prato também é! Hoje nosso garçom provou uma …" at bounding box center [166, 163] width 281 height 120
copy div "🍴✨ Quando o cliente é especial, o prato também é! Hoje nosso garçom provou uma …"
click at [231, 171] on p "Aqui, cada detalhe importa: da escolha dos ingredientes à montagem final, tudo …" at bounding box center [166, 162] width 272 height 29
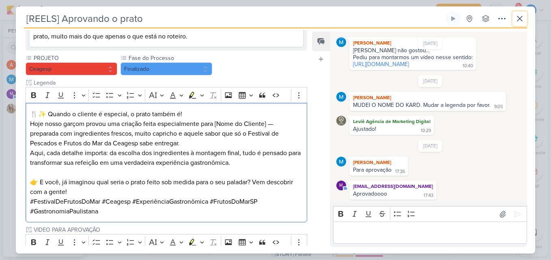
click at [521, 16] on icon at bounding box center [519, 19] width 10 height 10
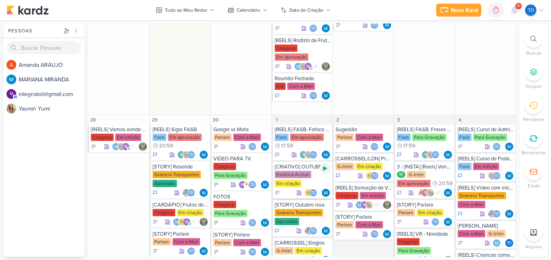
scroll to position [1052, 0]
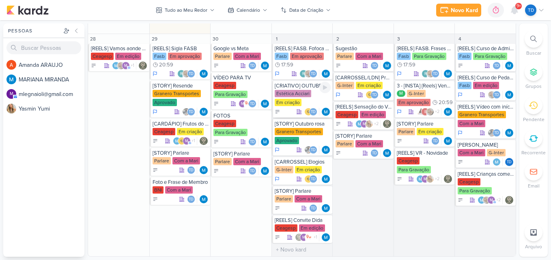
click at [309, 97] on div "Estética Acciari Em criação" at bounding box center [302, 98] width 56 height 17
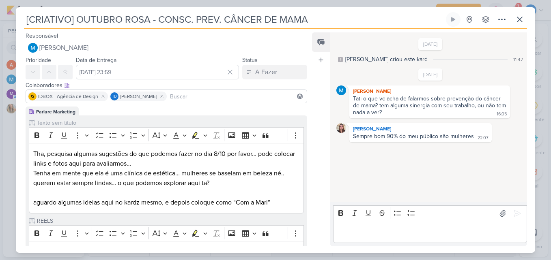
scroll to position [324, 0]
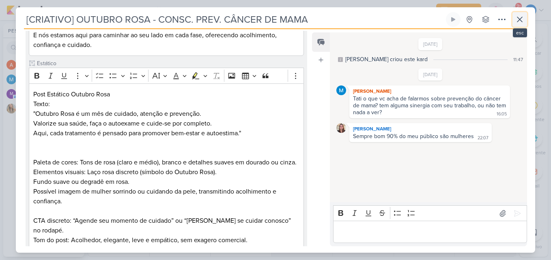
click at [516, 21] on icon at bounding box center [519, 20] width 10 height 10
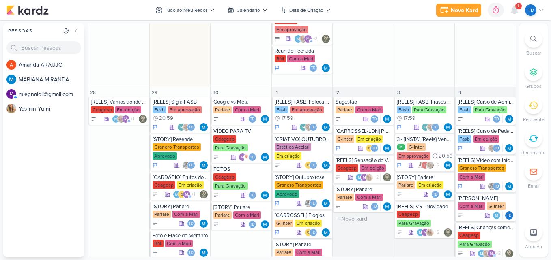
scroll to position [890, 0]
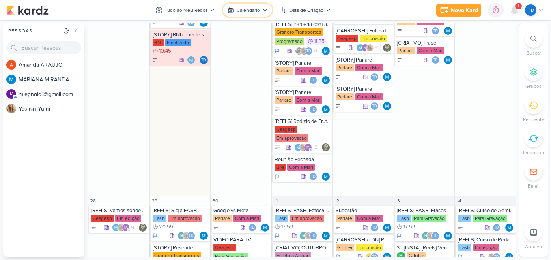
click at [239, 9] on div "Calendário" at bounding box center [248, 9] width 24 height 7
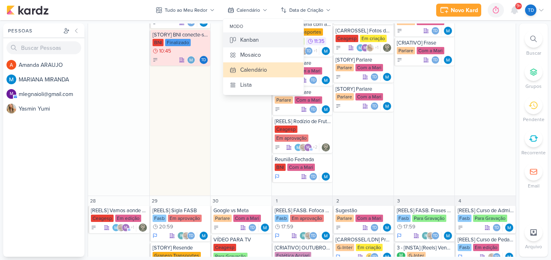
click at [259, 40] on button "Kanban" at bounding box center [263, 39] width 80 height 15
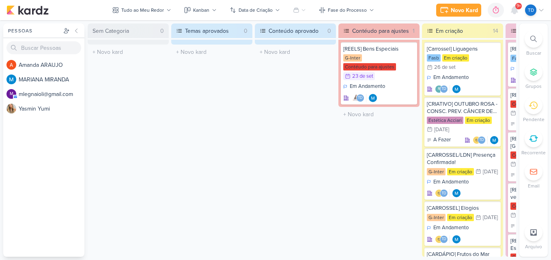
scroll to position [0, 0]
drag, startPoint x: 204, startPoint y: 254, endPoint x: 208, endPoint y: 255, distance: 4.1
click at [208, 255] on div "Sem Categoria 0 O título do kard deve ter menos que 100 caracteres Temas aprova…" at bounding box center [302, 141] width 428 height 234
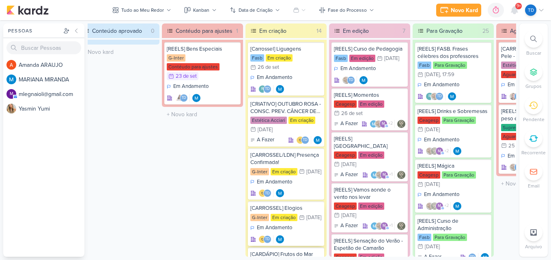
scroll to position [0, 192]
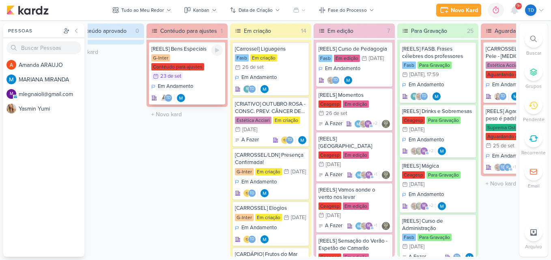
click at [207, 83] on div "Em Andamento Td" at bounding box center [186, 92] width 71 height 19
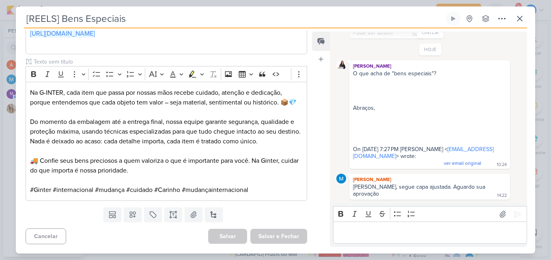
scroll to position [227, 0]
click at [517, 17] on icon at bounding box center [519, 19] width 10 height 10
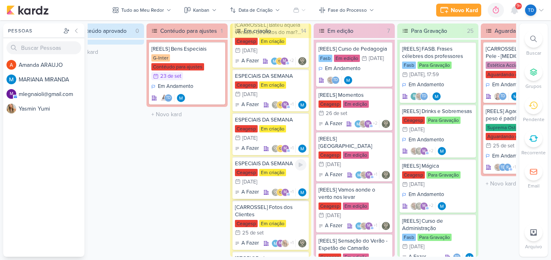
scroll to position [498, 0]
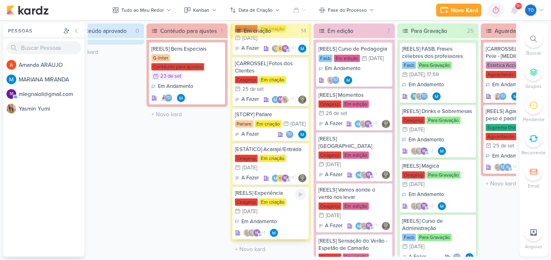
click at [294, 218] on div "Em Andamento m +1" at bounding box center [270, 227] width 71 height 19
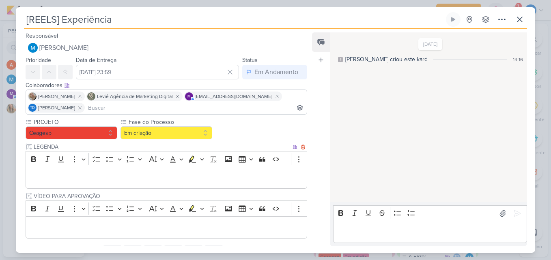
scroll to position [37, 0]
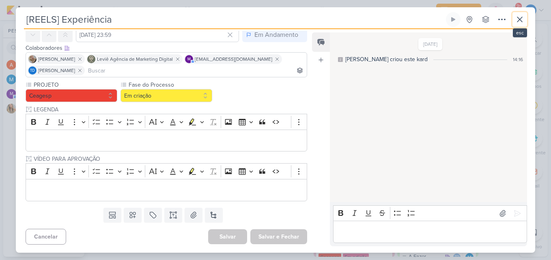
click at [519, 22] on icon at bounding box center [519, 20] width 10 height 10
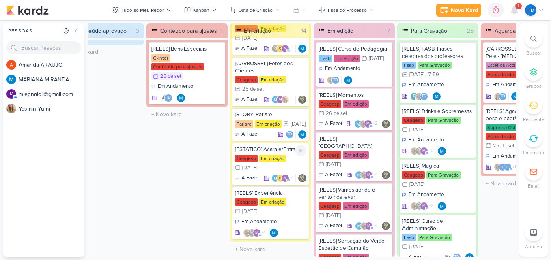
click at [265, 161] on div "Ceagesp Em criação 10/10 [DATE]" at bounding box center [270, 164] width 71 height 18
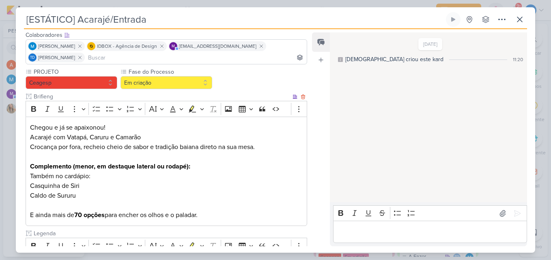
scroll to position [0, 0]
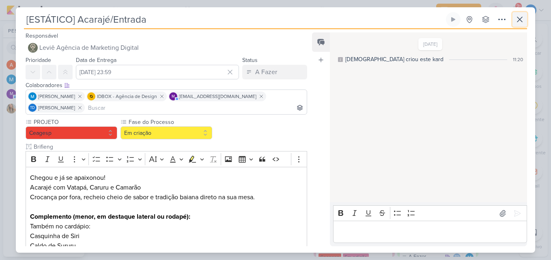
click at [517, 14] on button at bounding box center [519, 19] width 15 height 15
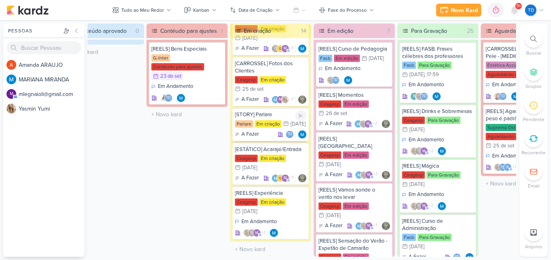
click at [270, 123] on div "Parlare Em criação 3/10 [DATE]" at bounding box center [270, 124] width 71 height 9
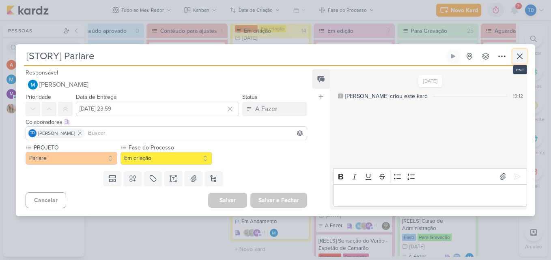
click at [526, 59] on button at bounding box center [519, 56] width 15 height 15
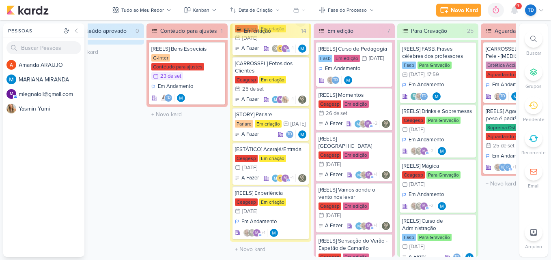
click at [272, 55] on div "ESPECIAIS DA SEMANA [GEOGRAPHIC_DATA] Em criação 20/10 [DATE] A Fazer" at bounding box center [270, 34] width 76 height 42
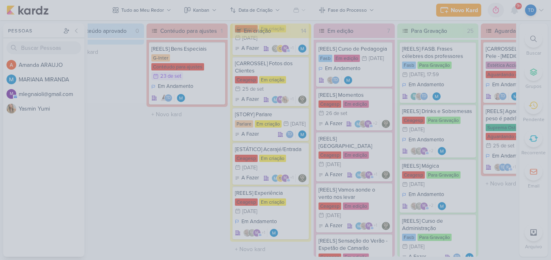
scroll to position [417, 0]
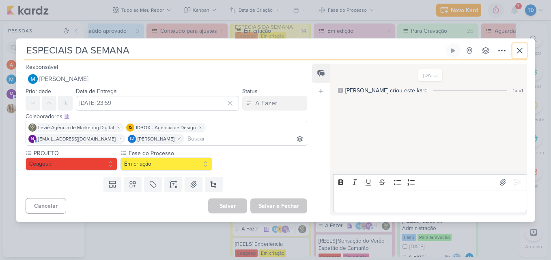
click at [523, 49] on icon at bounding box center [519, 51] width 10 height 10
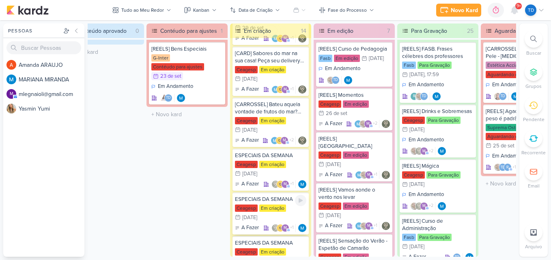
scroll to position [214, 0]
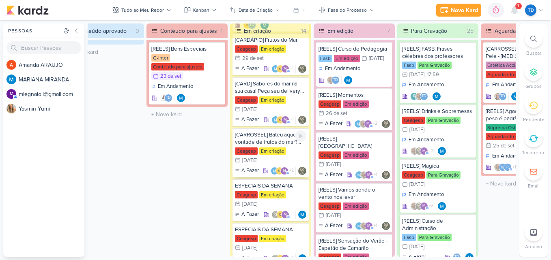
click at [292, 164] on div "[CARROSSEL] Bateu aquela vontade de frutos do mar? Vem para o Festival [GEOGRAP…" at bounding box center [270, 152] width 76 height 49
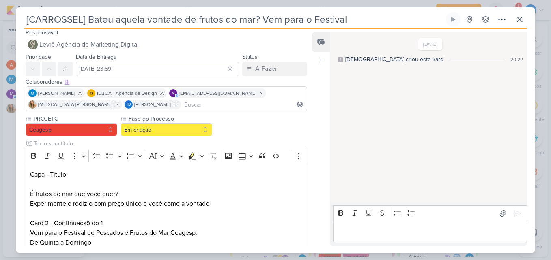
scroll to position [0, 0]
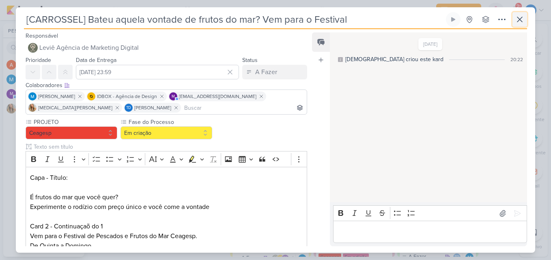
click at [517, 22] on icon at bounding box center [519, 20] width 10 height 10
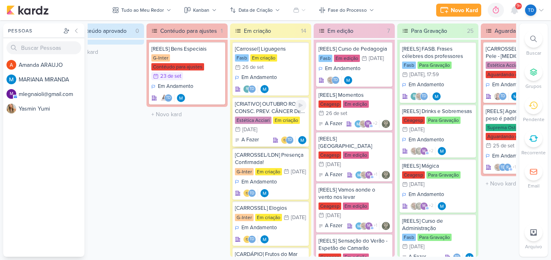
click at [266, 114] on div "[CRIATIVO] OUTUBRO ROSA - CONSC. PREV. CÂNCER DE MAMA" at bounding box center [270, 108] width 71 height 15
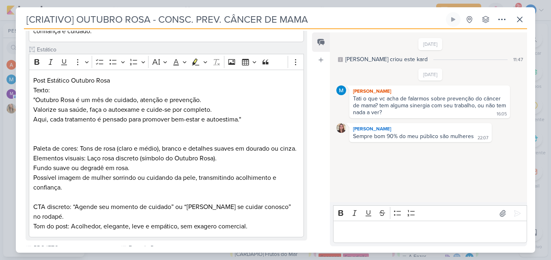
scroll to position [324, 0]
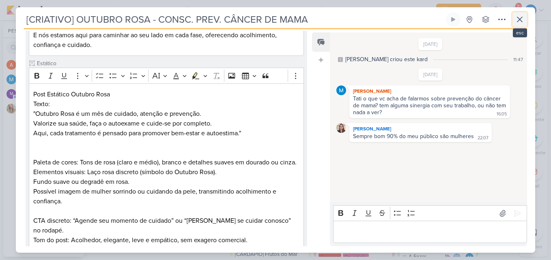
click at [516, 18] on icon at bounding box center [519, 20] width 10 height 10
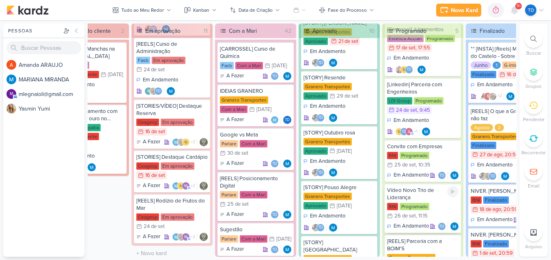
scroll to position [0, 0]
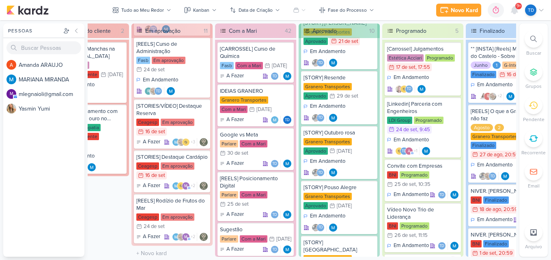
click at [451, 260] on icon at bounding box center [452, 262] width 4 height 4
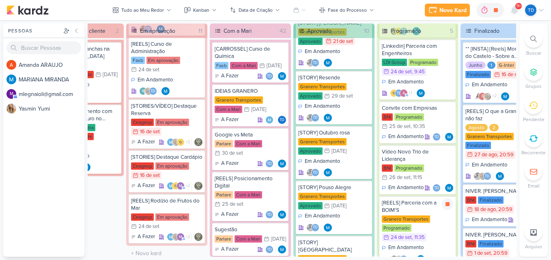
scroll to position [80, 0]
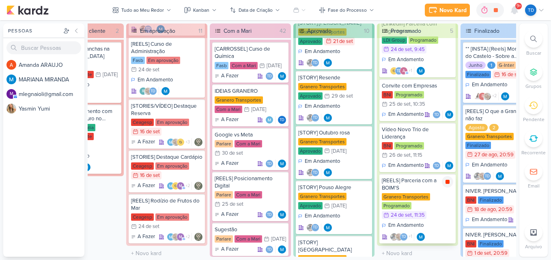
click at [448, 180] on icon at bounding box center [447, 182] width 4 height 4
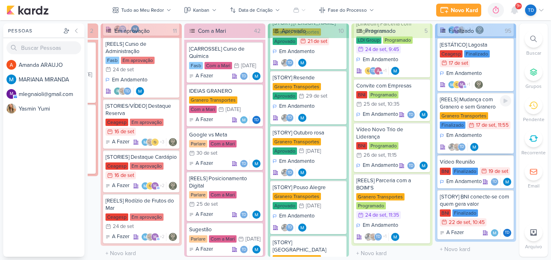
scroll to position [4523, 0]
click at [111, 87] on div "r Td" at bounding box center [124, 91] width 39 height 8
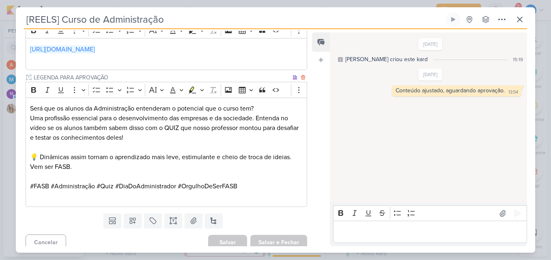
scroll to position [276, 0]
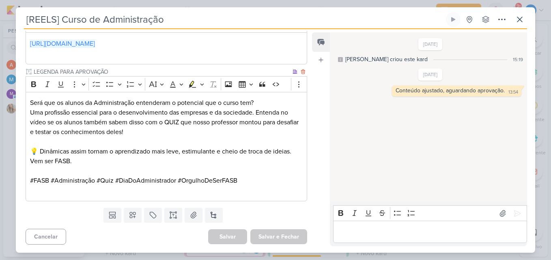
scroll to position [73, 0]
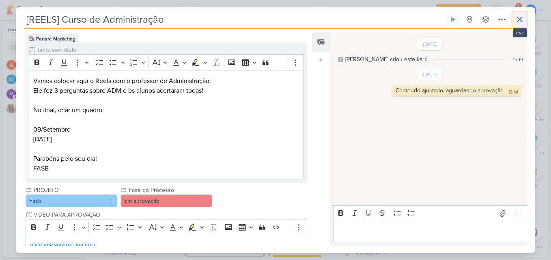
click at [523, 21] on icon at bounding box center [519, 20] width 10 height 10
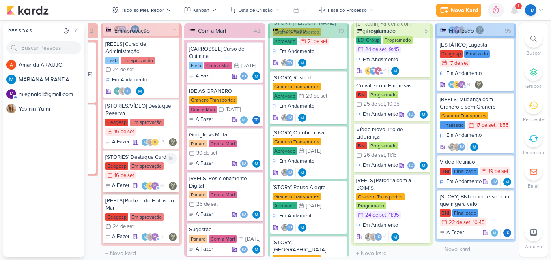
scroll to position [313, 0]
